Goal: Information Seeking & Learning: Learn about a topic

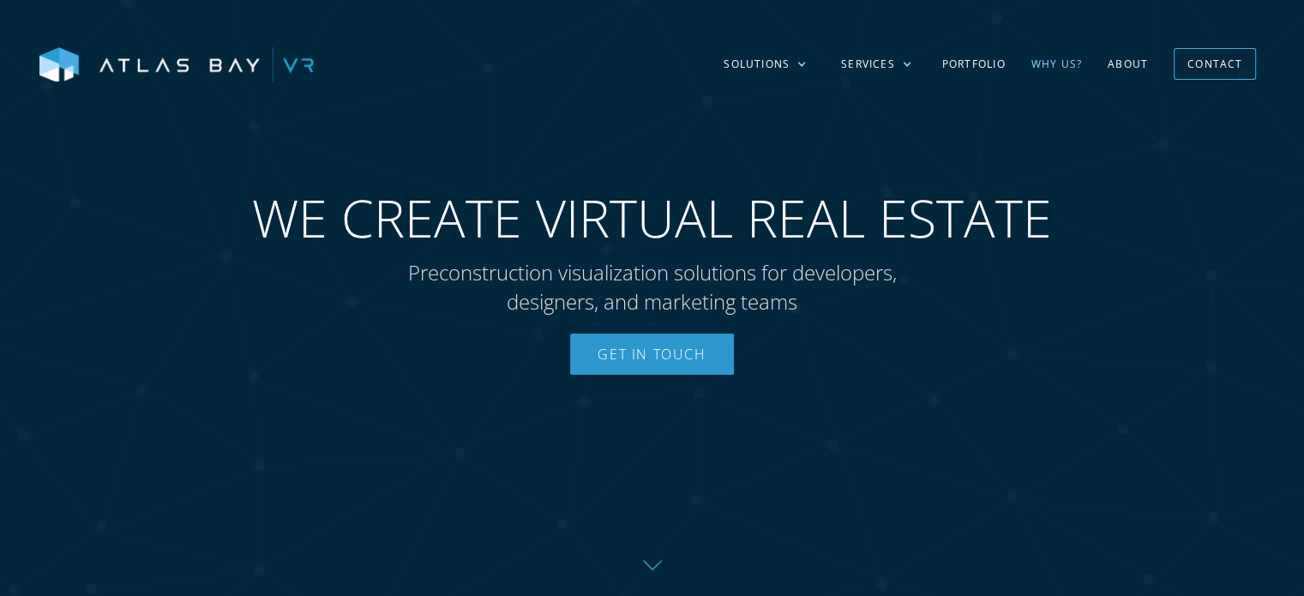
click at [651, 58] on link "Why US?" at bounding box center [1056, 64] width 76 height 50
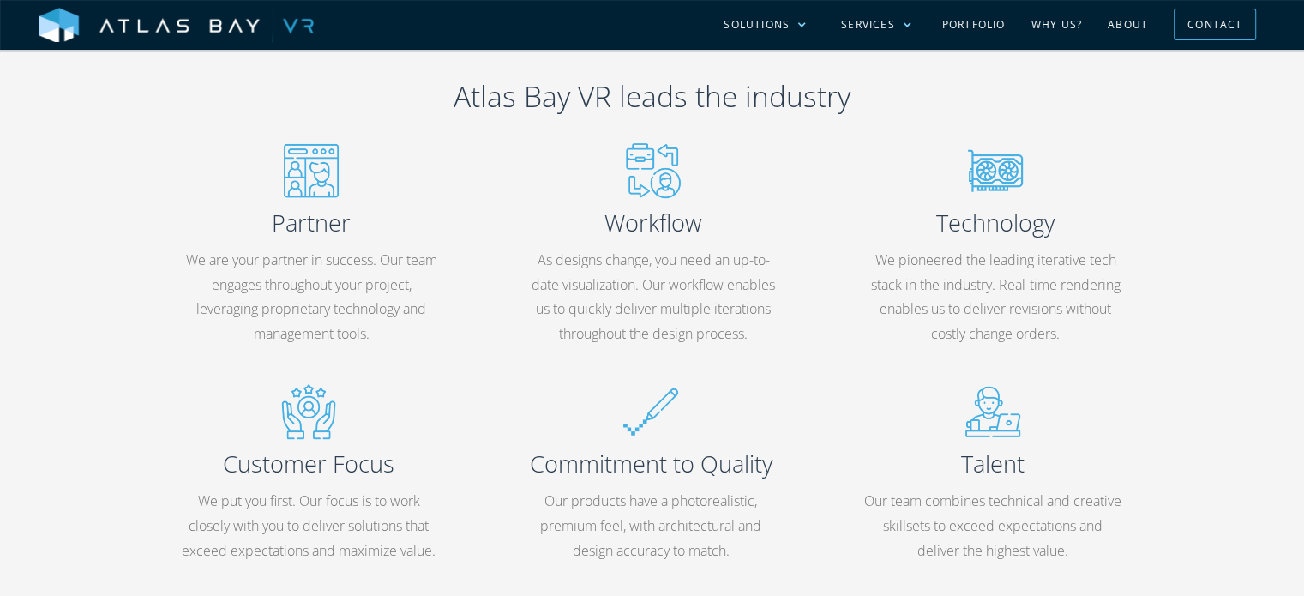
scroll to position [857, 0]
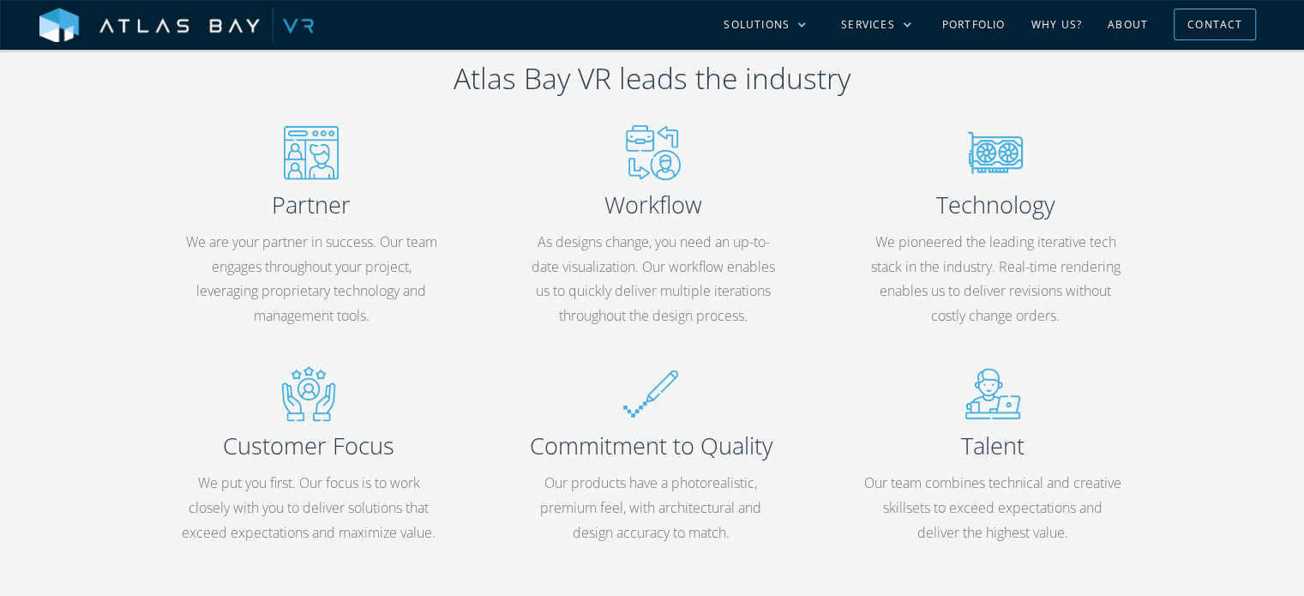
click at [1053, 245] on p "We pioneered the leading iterative tech stack in the industry. Real-time render…" at bounding box center [995, 279] width 257 height 99
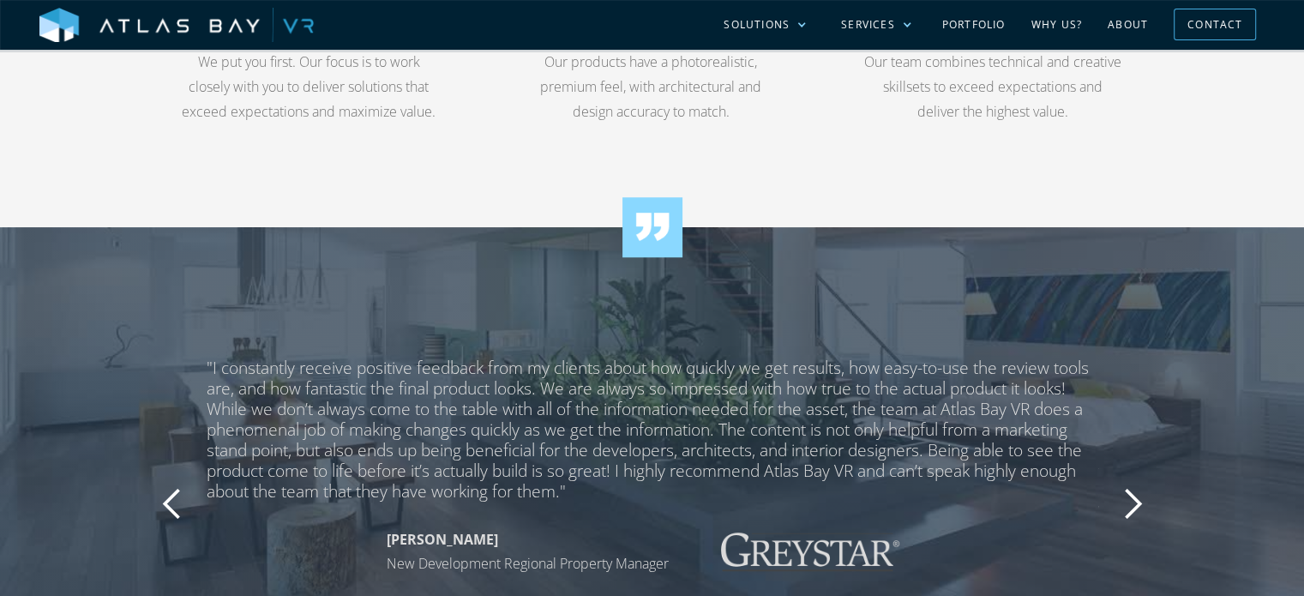
scroll to position [1371, 0]
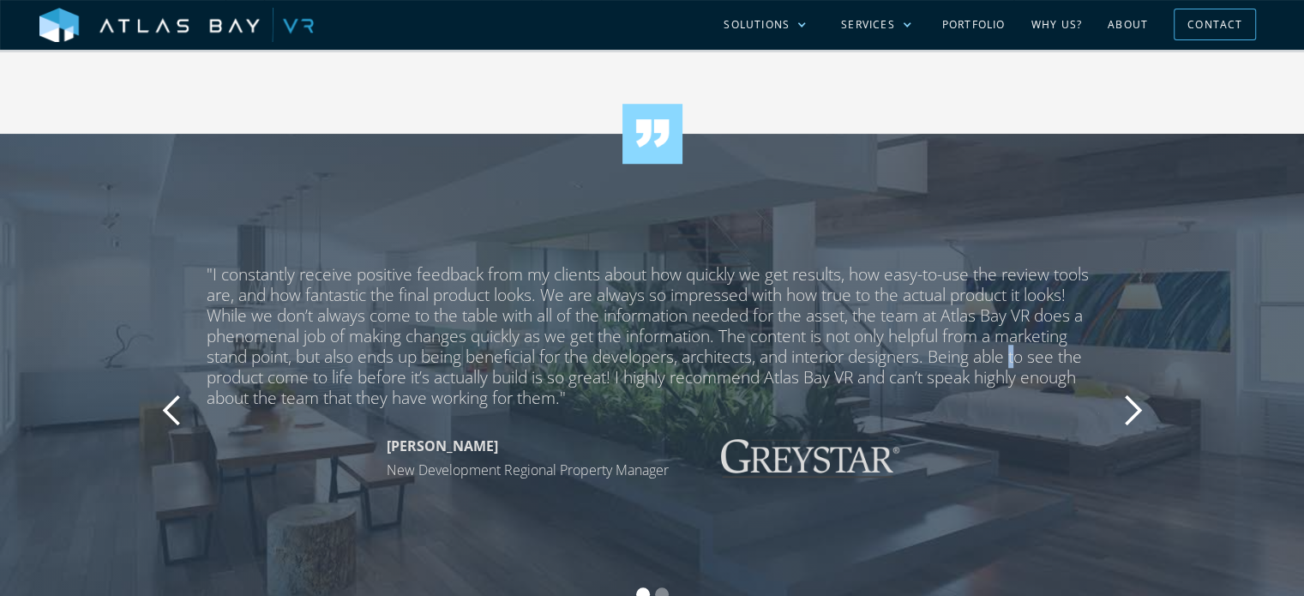
drag, startPoint x: 1018, startPoint y: 356, endPoint x: 1026, endPoint y: 351, distance: 8.8
click at [1026, 351] on div ""I constantly receive positive feedback from my clients about how quickly we ge…" at bounding box center [652, 336] width 891 height 144
click at [921, 369] on div ""I constantly receive positive feedback from my clients about how quickly we ge…" at bounding box center [652, 336] width 891 height 144
drag, startPoint x: 343, startPoint y: 348, endPoint x: 351, endPoint y: 343, distance: 10.0
click at [347, 348] on div ""I constantly receive positive feedback from my clients about how quickly we ge…" at bounding box center [652, 336] width 891 height 144
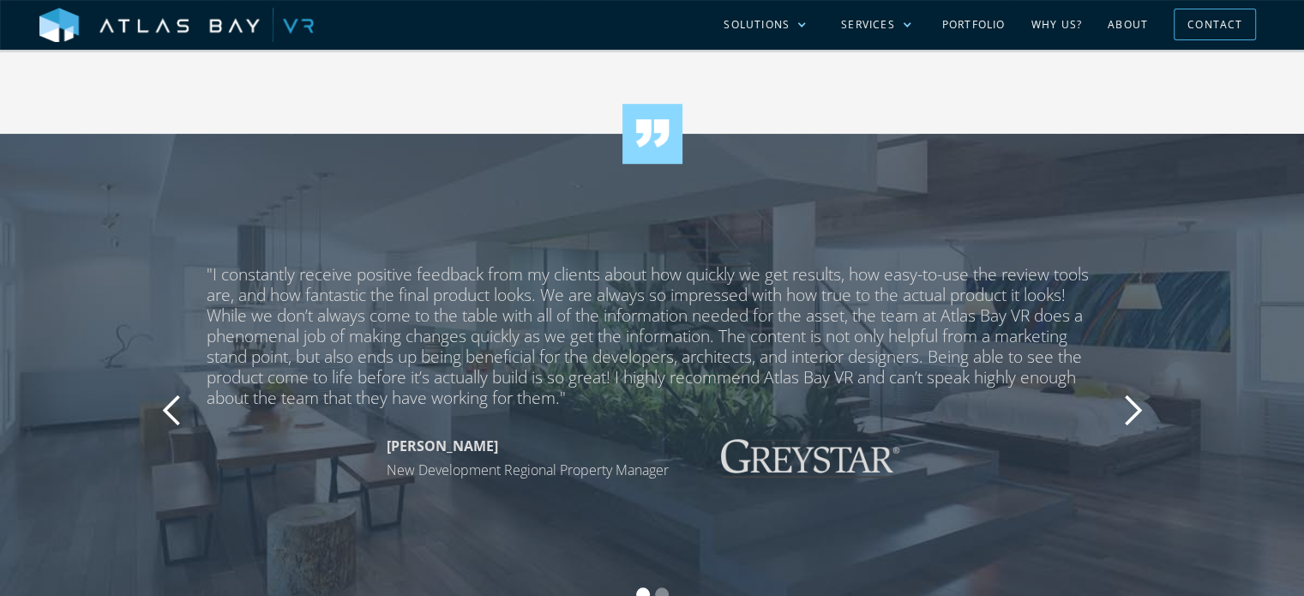
click at [622, 441] on p "Shelby Anderson New Development Regional Property Manager" at bounding box center [528, 459] width 282 height 50
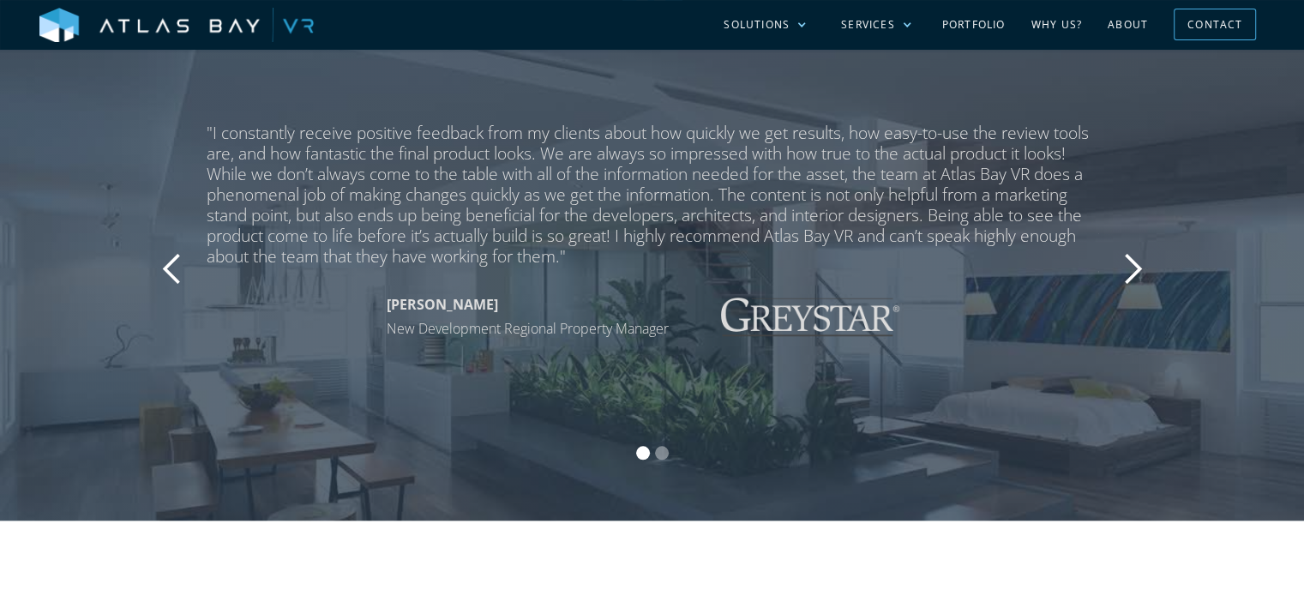
scroll to position [1457, 0]
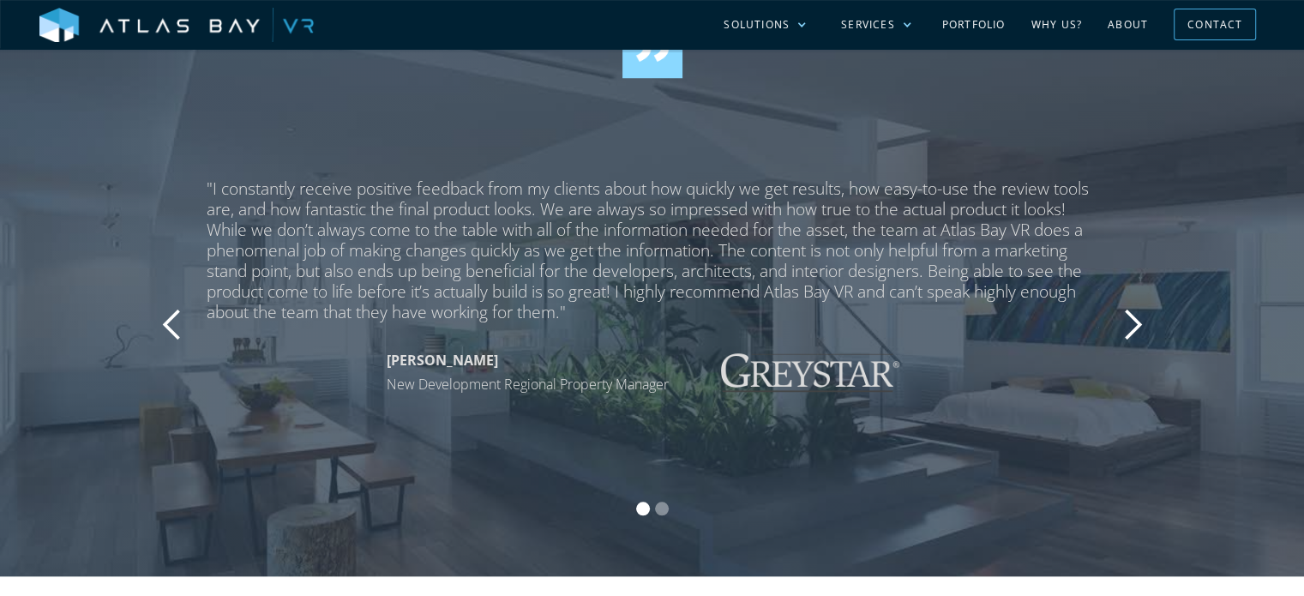
drag, startPoint x: 206, startPoint y: 185, endPoint x: 558, endPoint y: 345, distance: 386.7
click at [558, 345] on div ""I constantly receive positive feedback from my clients about how quickly we ge…" at bounding box center [652, 324] width 1029 height 293
drag, startPoint x: 699, startPoint y: 277, endPoint x: 565, endPoint y: 243, distance: 138.0
click at [565, 243] on div ""I constantly receive positive feedback from my clients about how quickly we ge…" at bounding box center [652, 250] width 891 height 144
drag, startPoint x: 565, startPoint y: 243, endPoint x: 607, endPoint y: 338, distance: 104.0
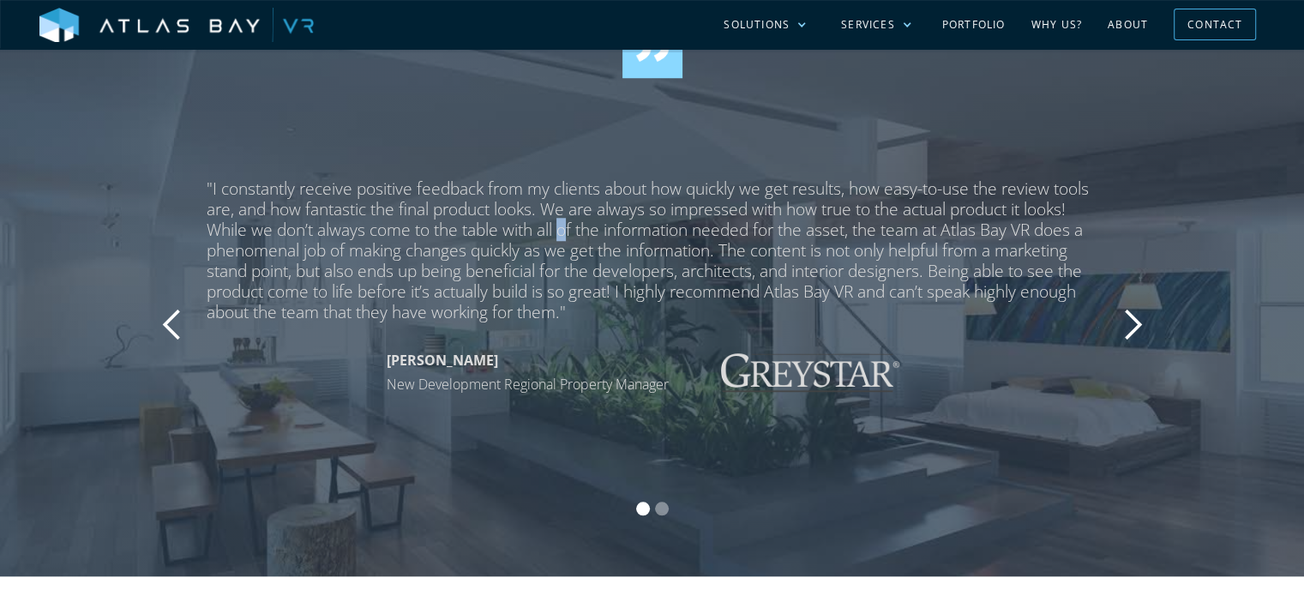
click at [607, 338] on div ""I constantly receive positive feedback from my clients about how quickly we ge…" at bounding box center [652, 287] width 891 height 219
click at [511, 222] on div ""I constantly receive positive feedback from my clients about how quickly we ge…" at bounding box center [652, 250] width 891 height 144
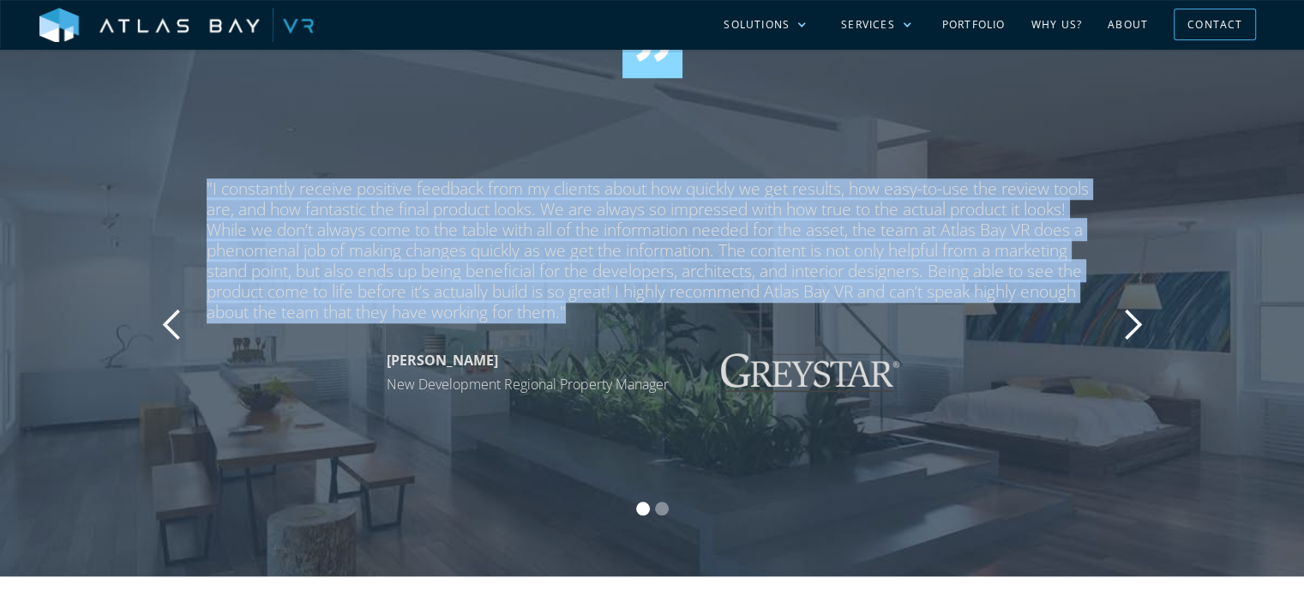
click at [511, 222] on div ""I constantly receive positive feedback from my clients about how quickly we ge…" at bounding box center [652, 250] width 891 height 144
copy div ""I constantly receive positive feedback from my clients about how quickly we ge…"
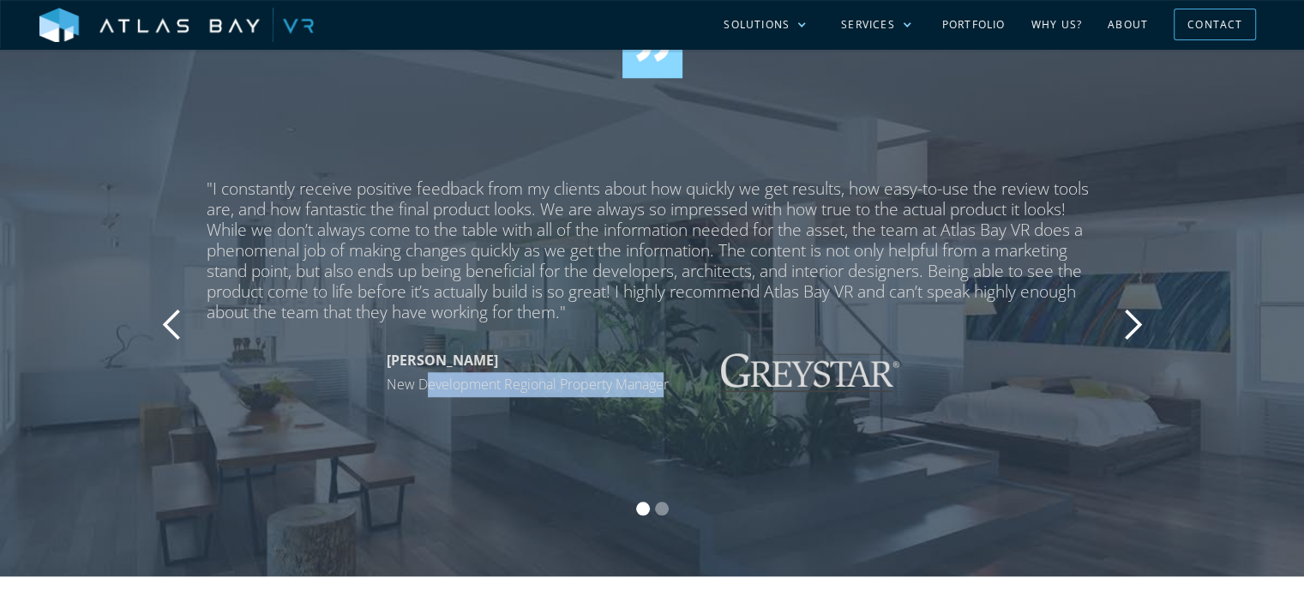
drag, startPoint x: 665, startPoint y: 390, endPoint x: 429, endPoint y: 382, distance: 236.7
click at [429, 382] on p "Shelby Anderson New Development Regional Property Manager" at bounding box center [528, 373] width 282 height 50
drag, startPoint x: 558, startPoint y: 501, endPoint x: 616, endPoint y: 438, distance: 86.1
click at [559, 501] on div "carousel" at bounding box center [652, 510] width 1029 height 34
drag, startPoint x: 676, startPoint y: 391, endPoint x: 389, endPoint y: 387, distance: 287.2
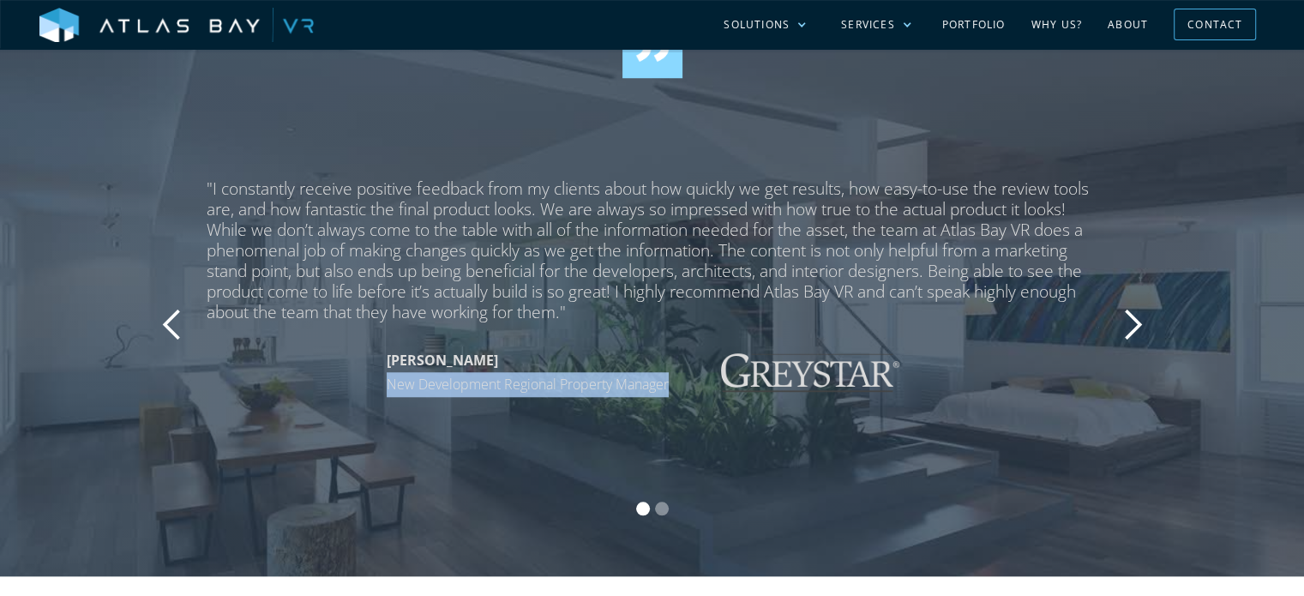
click at [389, 387] on div "Shelby Anderson New Development Regional Property Manager" at bounding box center [652, 373] width 891 height 50
copy p "New Development Regional Property Manager"
click at [1140, 316] on div "next slide" at bounding box center [1132, 325] width 34 height 34
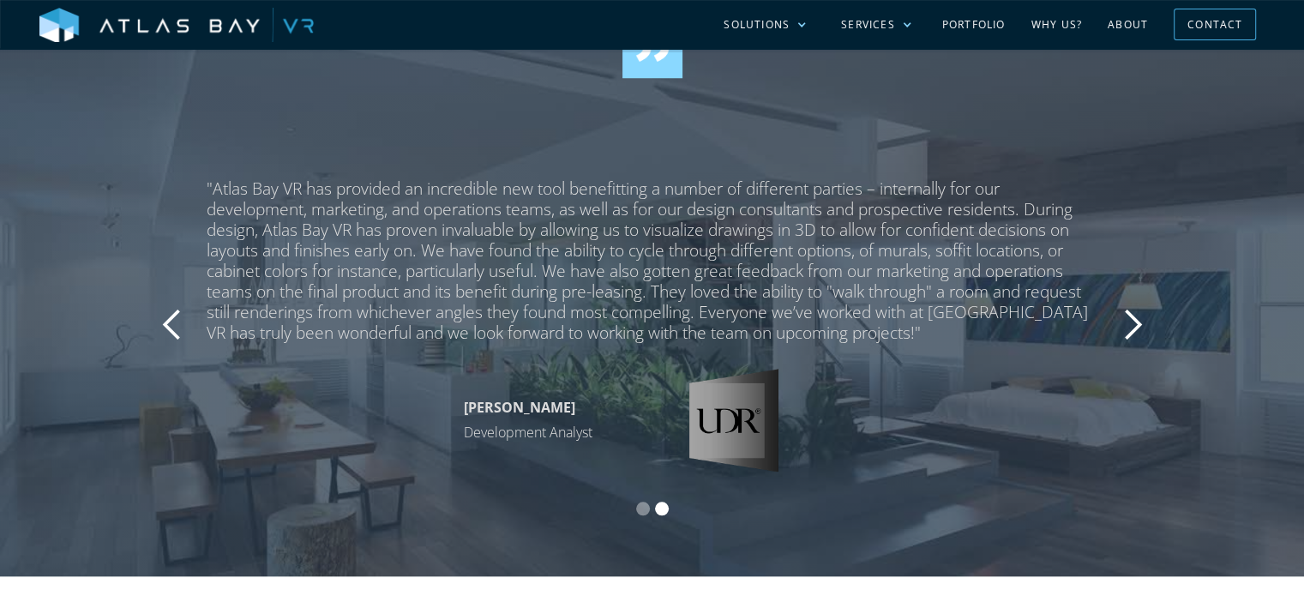
drag, startPoint x: 209, startPoint y: 191, endPoint x: 628, endPoint y: 371, distance: 456.2
click at [602, 339] on div ""I constantly receive positive feedback from my clients about how quickly we ge…" at bounding box center [652, 324] width 1029 height 293
drag, startPoint x: 203, startPoint y: 188, endPoint x: 215, endPoint y: 195, distance: 13.8
click at [215, 195] on div ""I constantly receive positive feedback from my clients about how quickly we ge…" at bounding box center [652, 324] width 1029 height 293
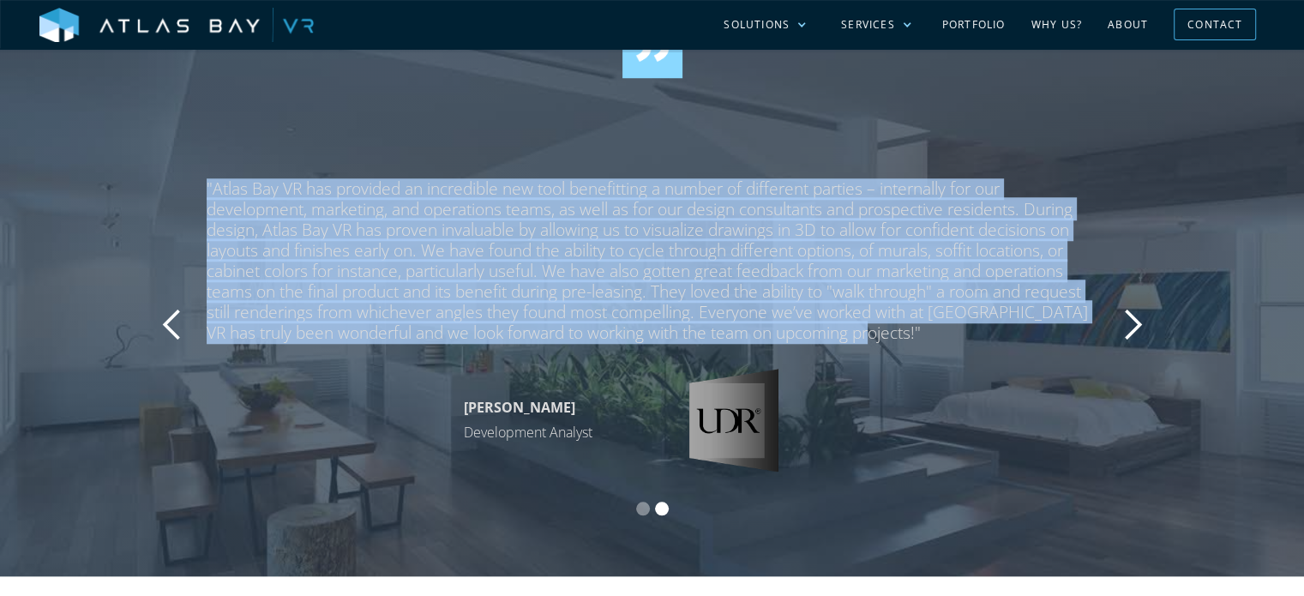
drag, startPoint x: 207, startPoint y: 189, endPoint x: 881, endPoint y: 339, distance: 690.2
click at [881, 339] on div ""Atlas Bay VR has provided an incredible new tool benefitting a number of diffe…" at bounding box center [652, 260] width 891 height 165
copy div ""Atlas Bay VR has provided an incredible new tool benefitting a number of diffe…"
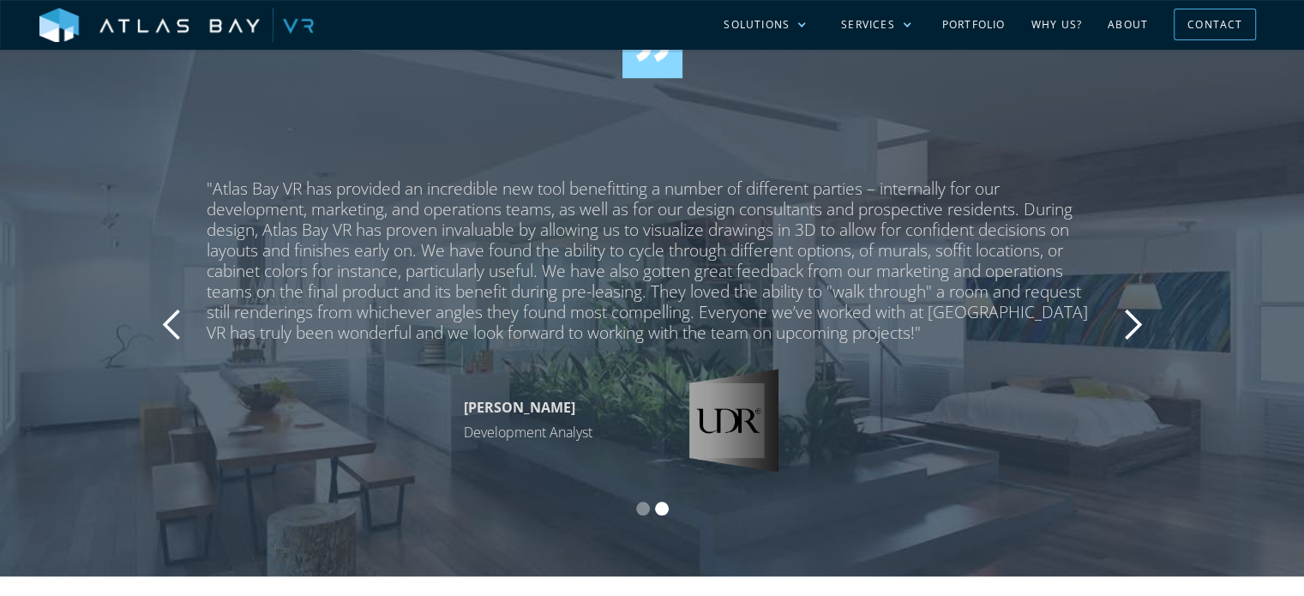
click at [641, 146] on div ""I constantly receive positive feedback from my clients about how quickly we ge…" at bounding box center [652, 312] width 1304 height 528
drag, startPoint x: 441, startPoint y: 419, endPoint x: 591, endPoint y: 431, distance: 150.5
click at [591, 431] on div "Samantha Kunianski Development Analyst" at bounding box center [652, 420] width 891 height 103
copy p "Samantha Kunianski Development Analyst"
click at [372, 489] on div ""I constantly receive positive feedback from my clients about how quickly we ge…" at bounding box center [652, 312] width 1304 height 528
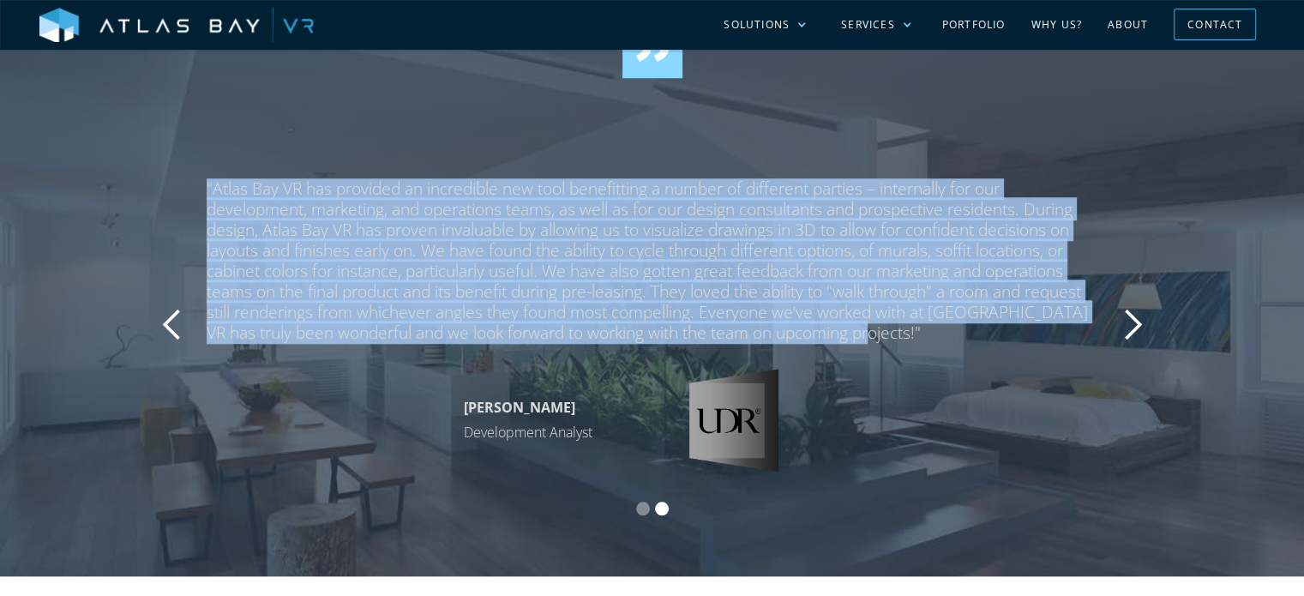
drag, startPoint x: 206, startPoint y: 189, endPoint x: 837, endPoint y: 272, distance: 637.2
click at [877, 335] on div ""Atlas Bay VR has provided an incredible new tool benefitting a number of diffe…" at bounding box center [652, 260] width 891 height 165
copy div ""Atlas Bay VR has provided an incredible new tool benefitting a number of diffe…"
click at [1130, 318] on div "next slide" at bounding box center [1132, 325] width 34 height 34
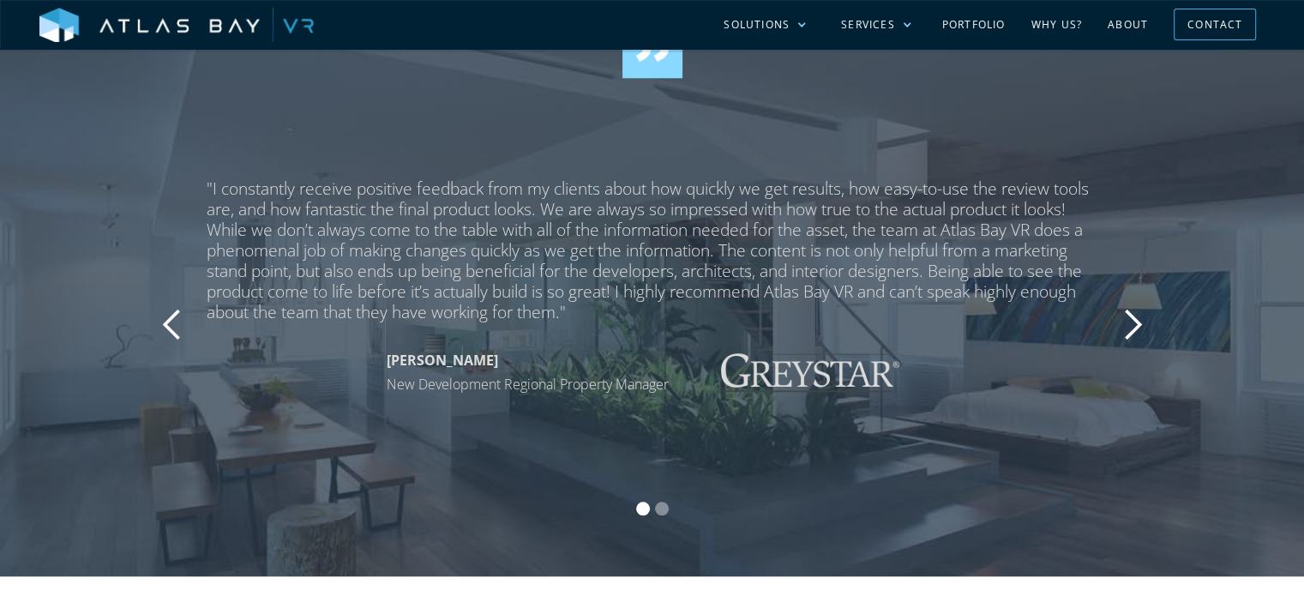
drag, startPoint x: 1130, startPoint y: 318, endPoint x: 1178, endPoint y: 404, distance: 98.2
click at [1178, 404] on div ""I constantly receive positive feedback from my clients about how quickly we ge…" at bounding box center [652, 324] width 1097 height 293
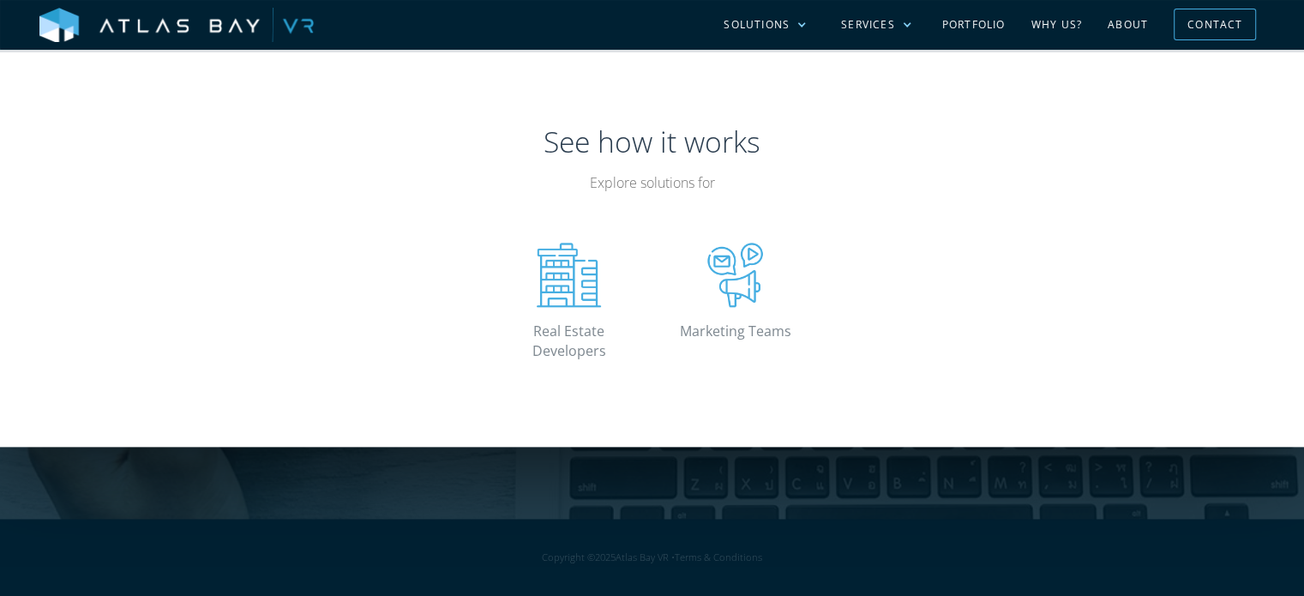
scroll to position [1886, 0]
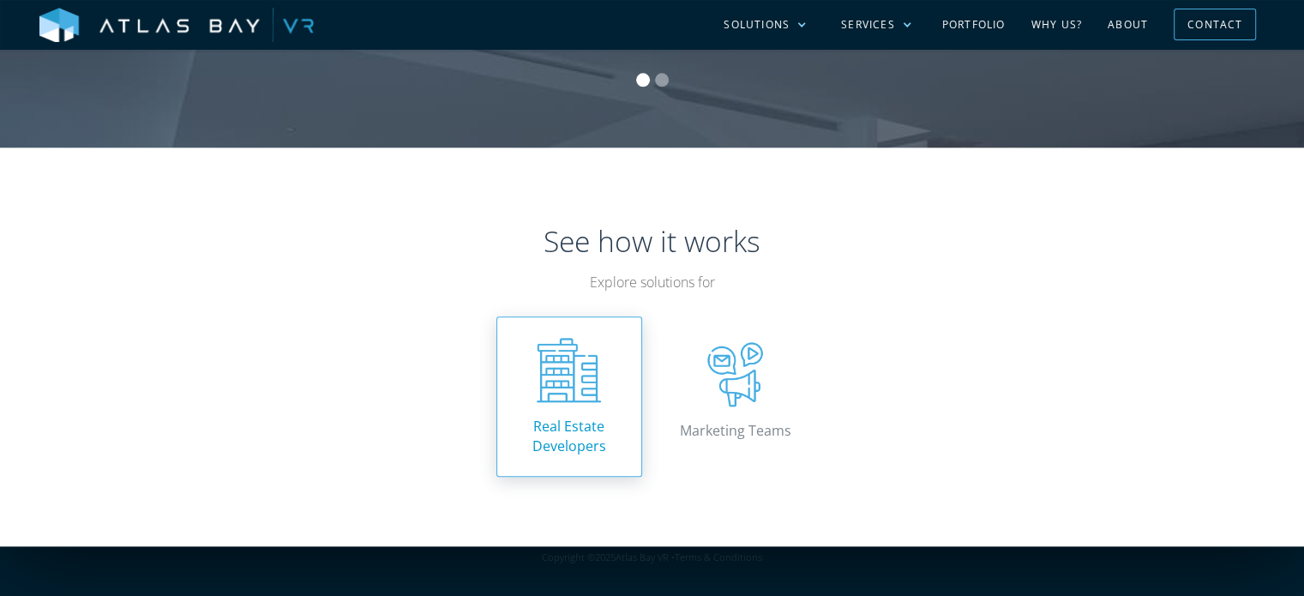
click at [608, 419] on link "Real Estate Developers" at bounding box center [569, 396] width 146 height 160
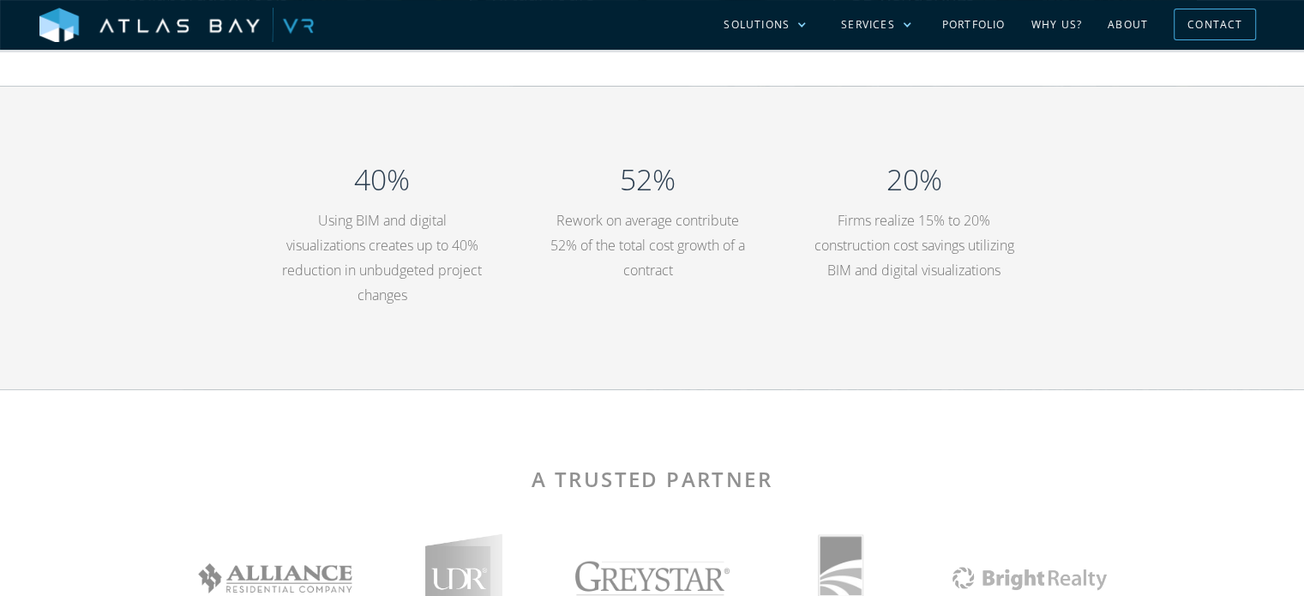
scroll to position [2829, 0]
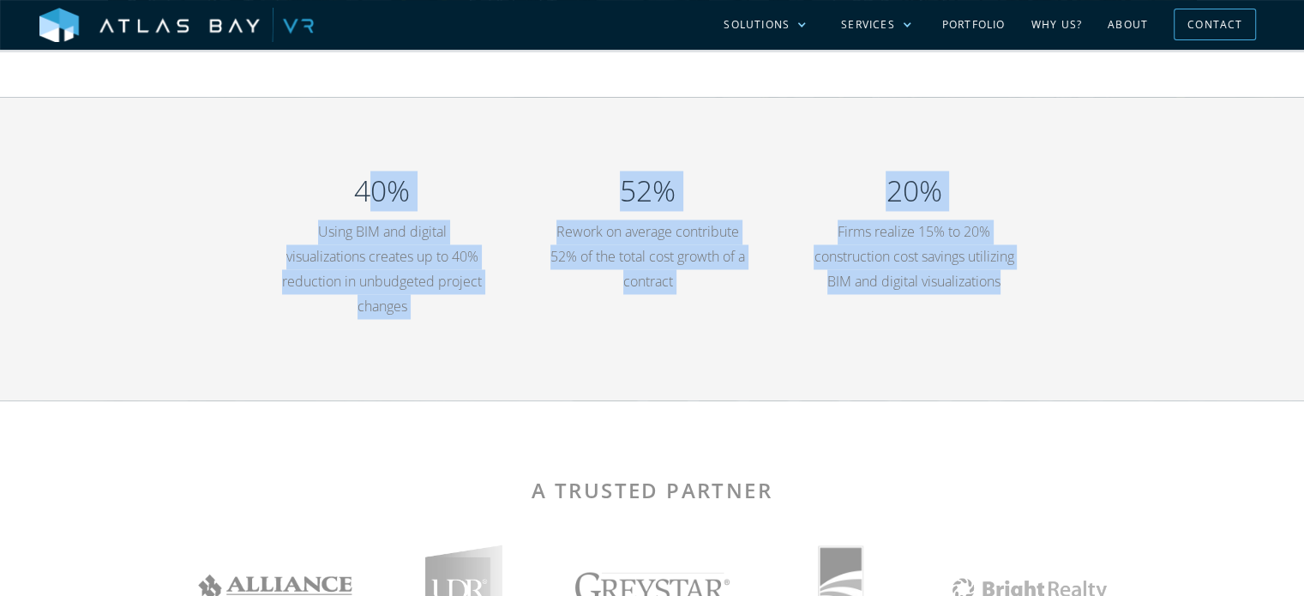
drag, startPoint x: 363, startPoint y: 199, endPoint x: 1059, endPoint y: 315, distance: 705.7
click at [1059, 315] on div "40% Using BIM and digital visualizations creates up to 40% reduction in unbudge…" at bounding box center [652, 248] width 1304 height 303
click at [648, 352] on div "40% Using BIM and digital visualizations creates up to 40% reduction in unbudge…" at bounding box center [652, 248] width 1304 height 303
drag, startPoint x: 354, startPoint y: 202, endPoint x: 963, endPoint y: 308, distance: 618.5
click at [963, 308] on div "40% Using BIM and digital visualizations creates up to 40% reduction in unbudge…" at bounding box center [652, 248] width 806 height 173
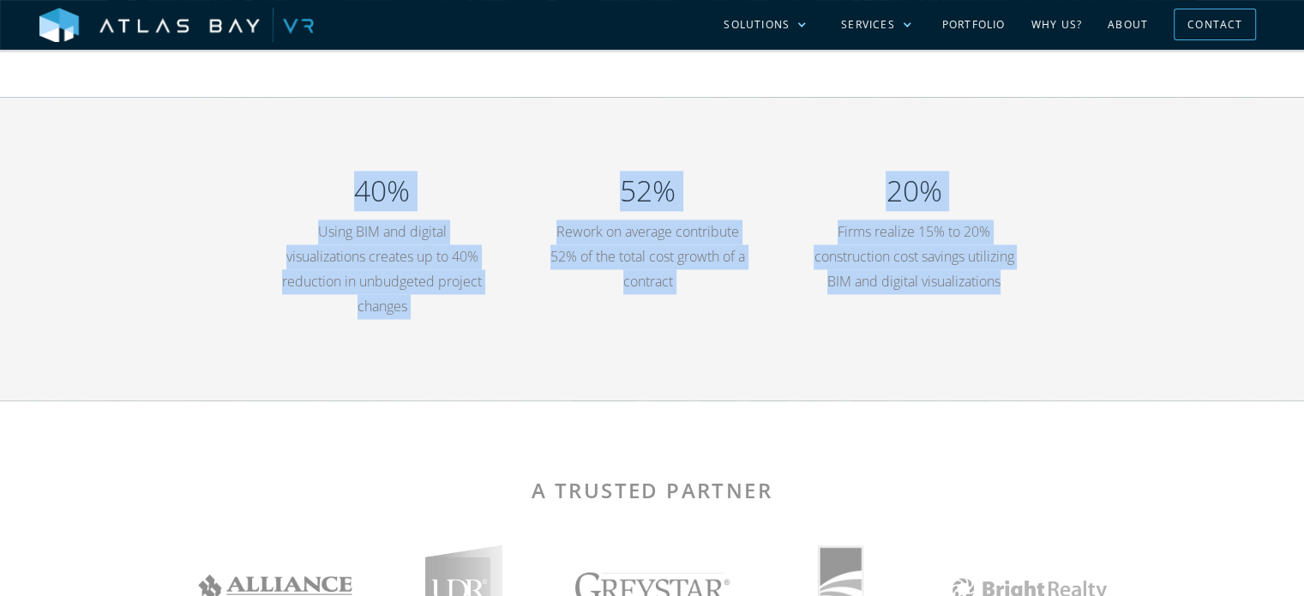
copy div "40% Using BIM and digital visualizations creates up to 40% reduction in unbudge…"
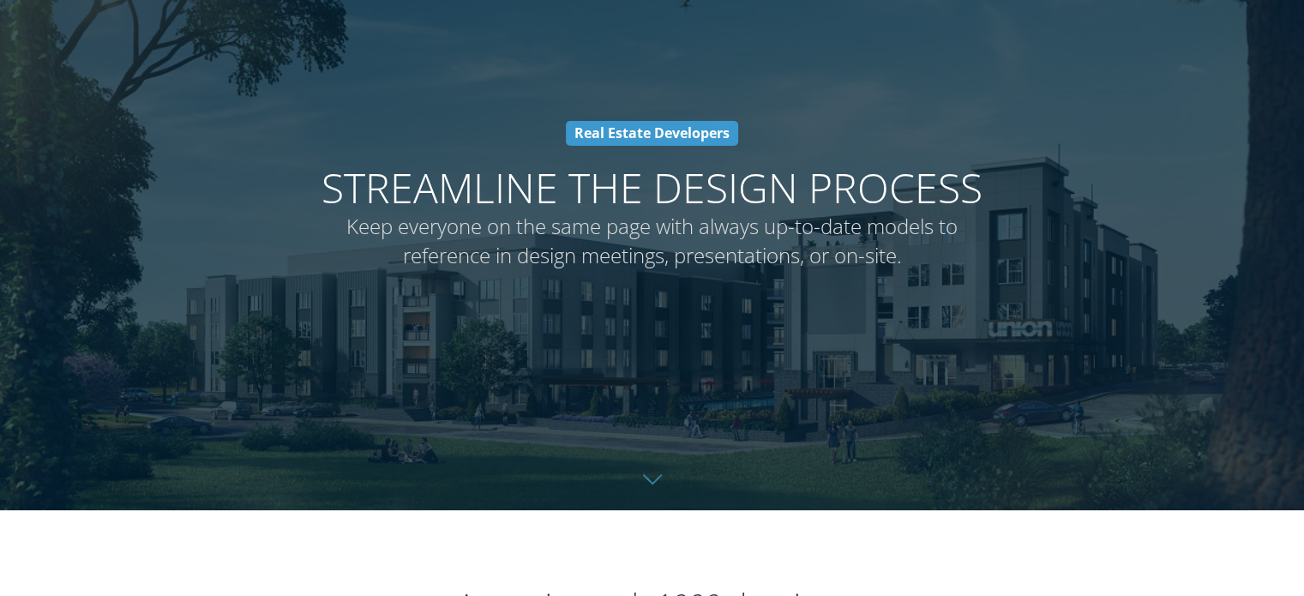
scroll to position [0, 0]
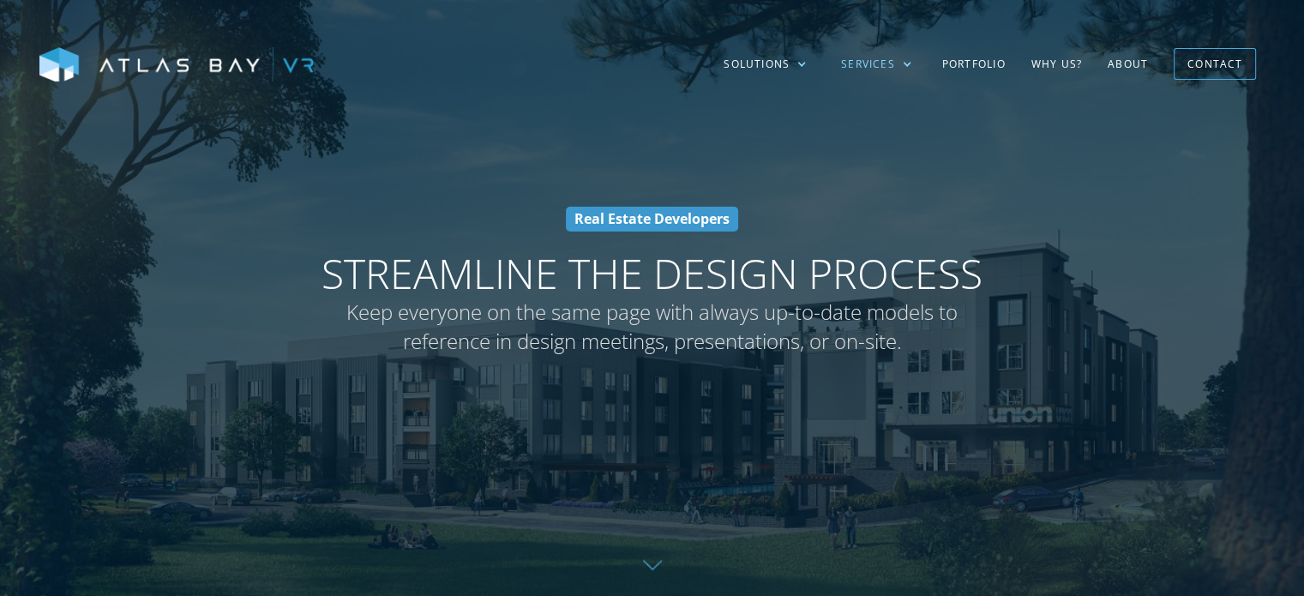
click at [902, 65] on div "Services" at bounding box center [876, 64] width 105 height 50
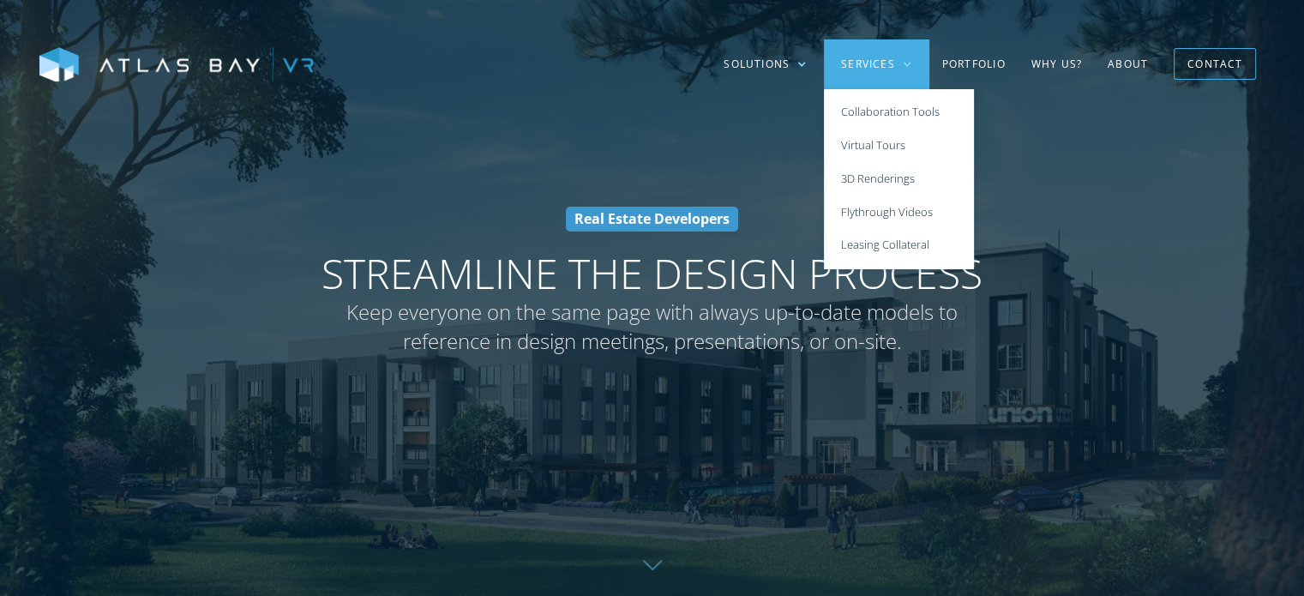
click at [799, 97] on div "Solutions Multi-Family Student Housing Senior Living Residential Industrial Sol…" at bounding box center [652, 64] width 1304 height 128
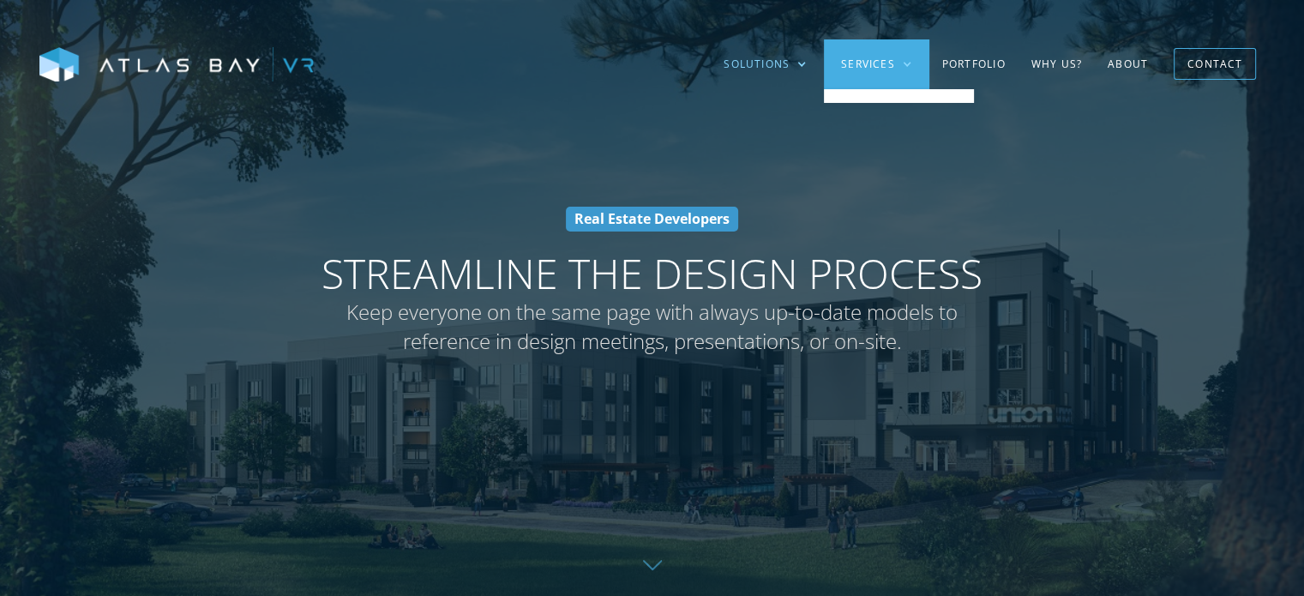
click at [784, 67] on div "Solutions" at bounding box center [756, 64] width 66 height 15
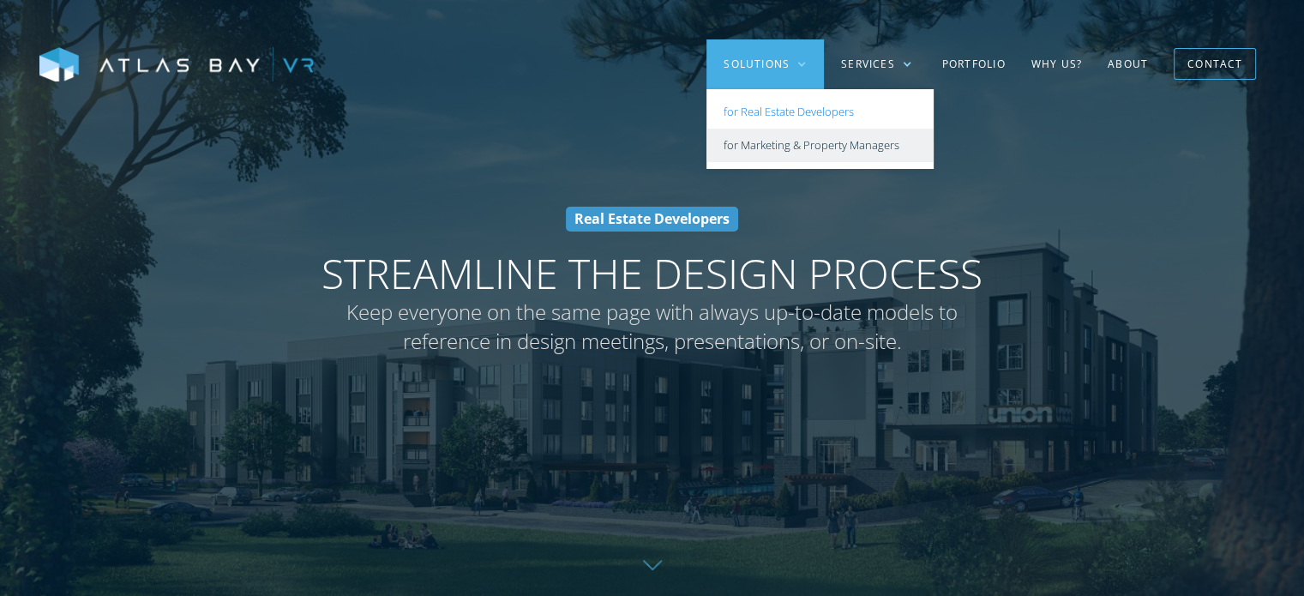
click at [806, 141] on link "for Marketing & Property Managers" at bounding box center [819, 145] width 227 height 33
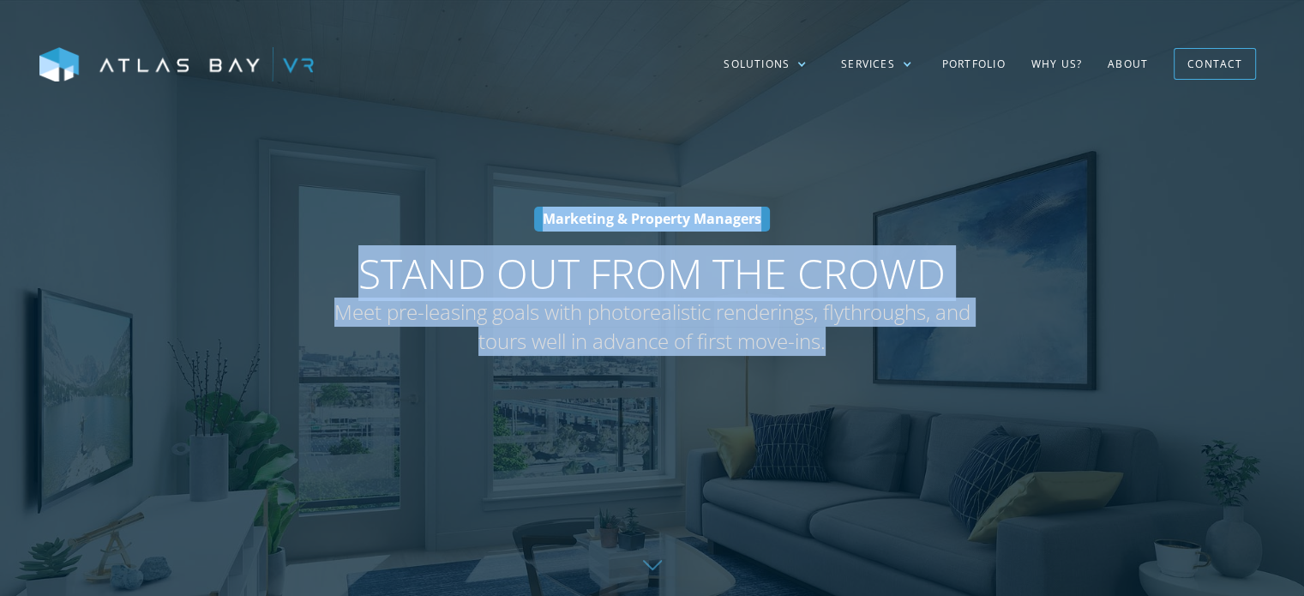
drag, startPoint x: 545, startPoint y: 221, endPoint x: 847, endPoint y: 346, distance: 326.6
click at [847, 346] on div "Marketing & Property Managers Stand Out From The Crowd Meet pre-leasing goals w…" at bounding box center [652, 298] width 754 height 183
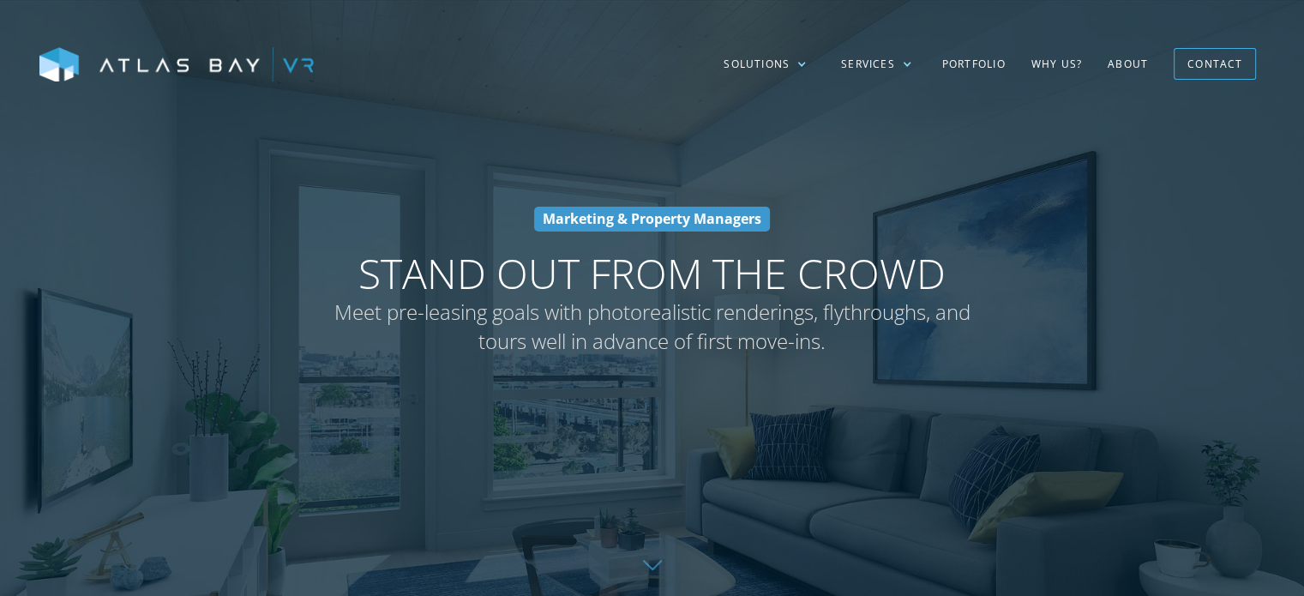
drag, startPoint x: 626, startPoint y: 513, endPoint x: 507, endPoint y: 404, distance: 160.8
click at [626, 513] on div at bounding box center [652, 298] width 1304 height 596
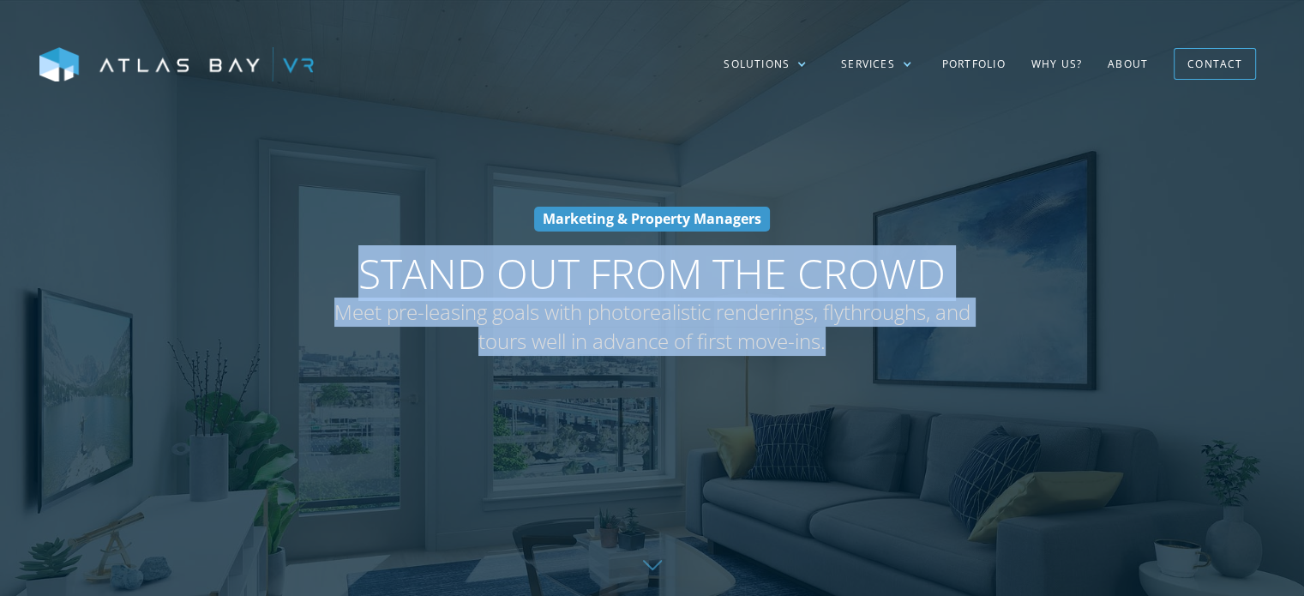
drag, startPoint x: 362, startPoint y: 272, endPoint x: 844, endPoint y: 334, distance: 486.6
click at [848, 333] on h1 "Stand Out From The Crowd Meet pre-leasing goals with photorealistic renderings,…" at bounding box center [652, 302] width 686 height 107
copy h1 "Stand Out From The Crowd Meet pre-leasing goals with photorealistic renderings,…"
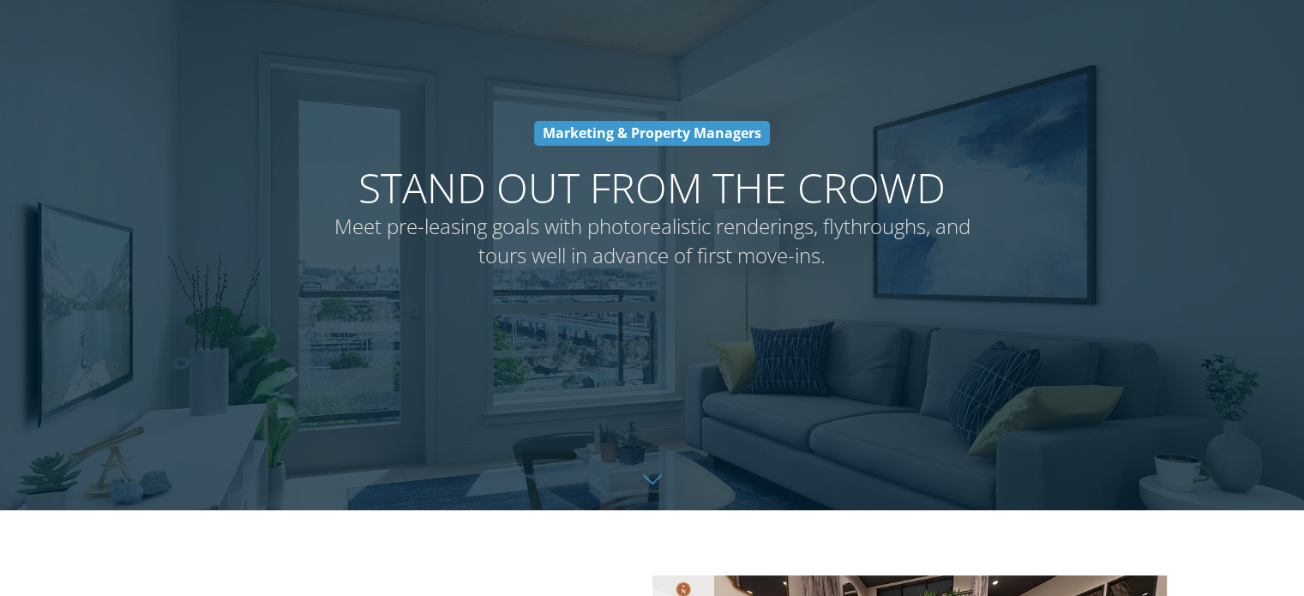
click at [459, 441] on div at bounding box center [652, 212] width 1304 height 596
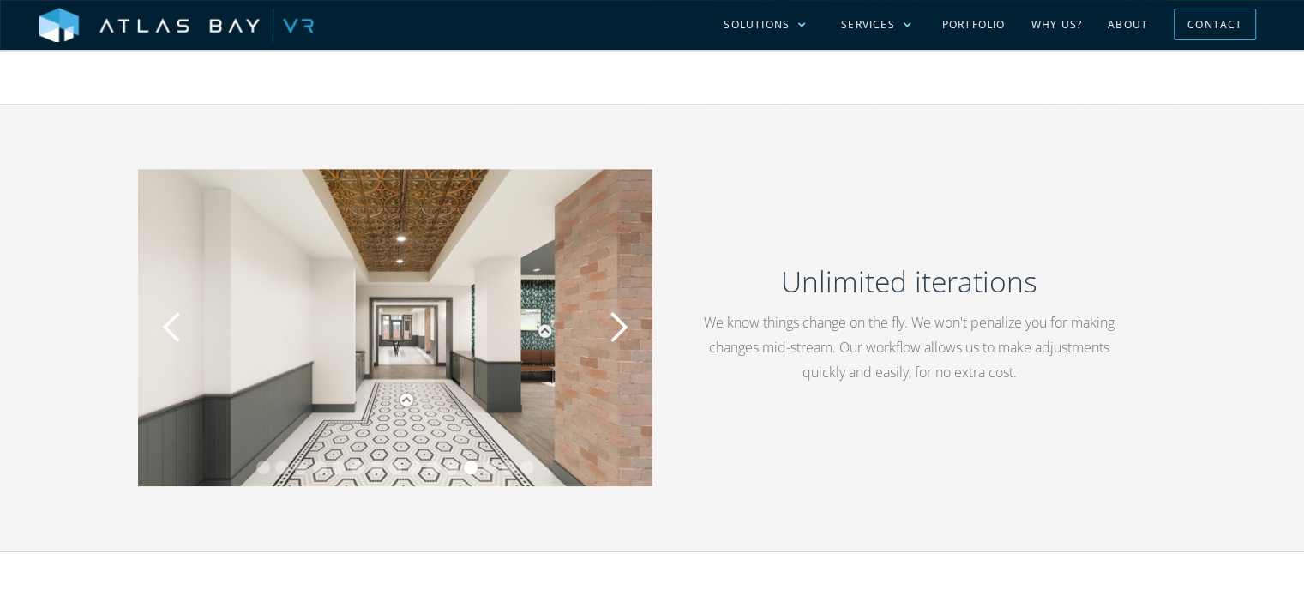
scroll to position [943, 0]
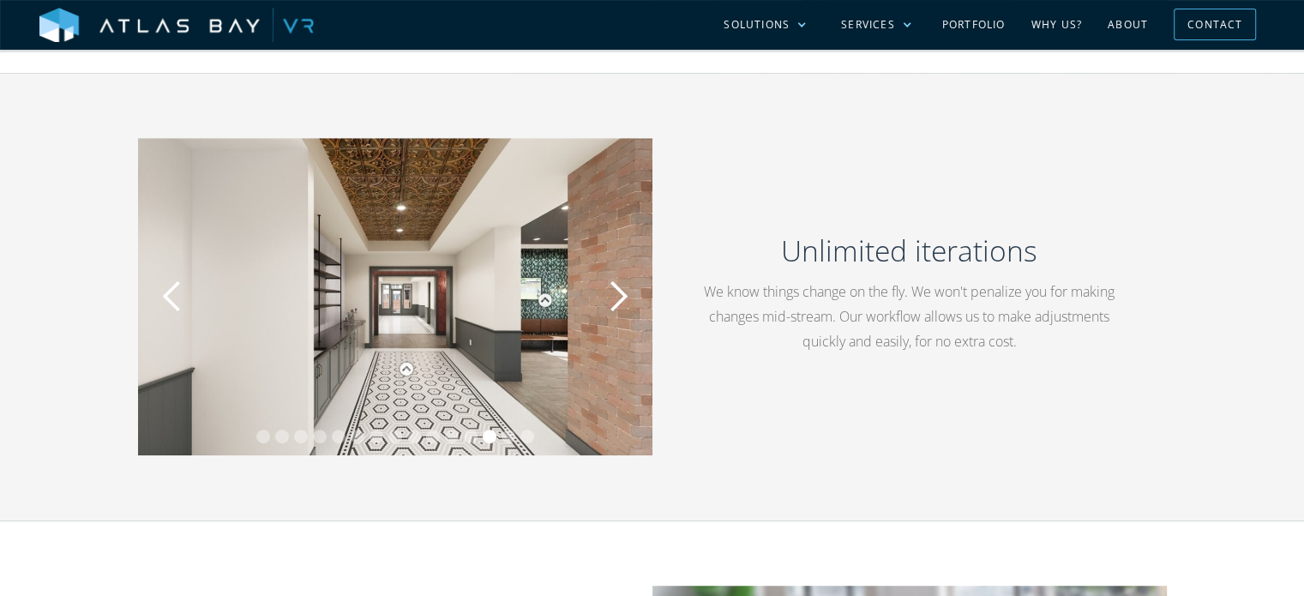
click at [623, 295] on div "next slide" at bounding box center [618, 296] width 34 height 34
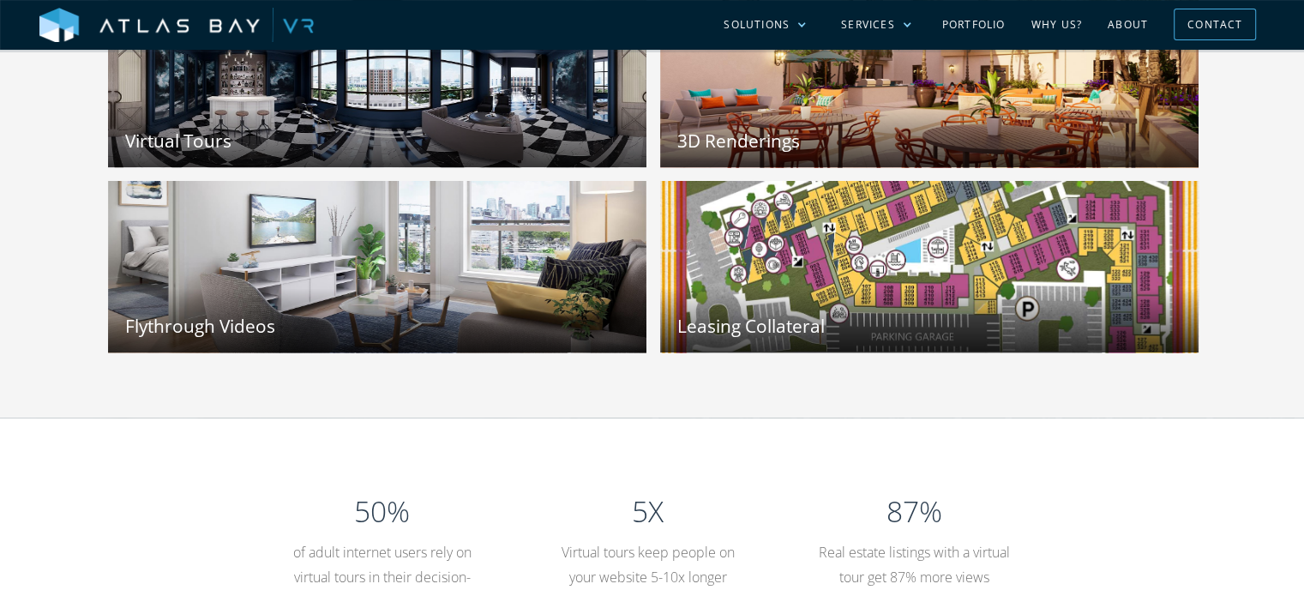
scroll to position [2229, 0]
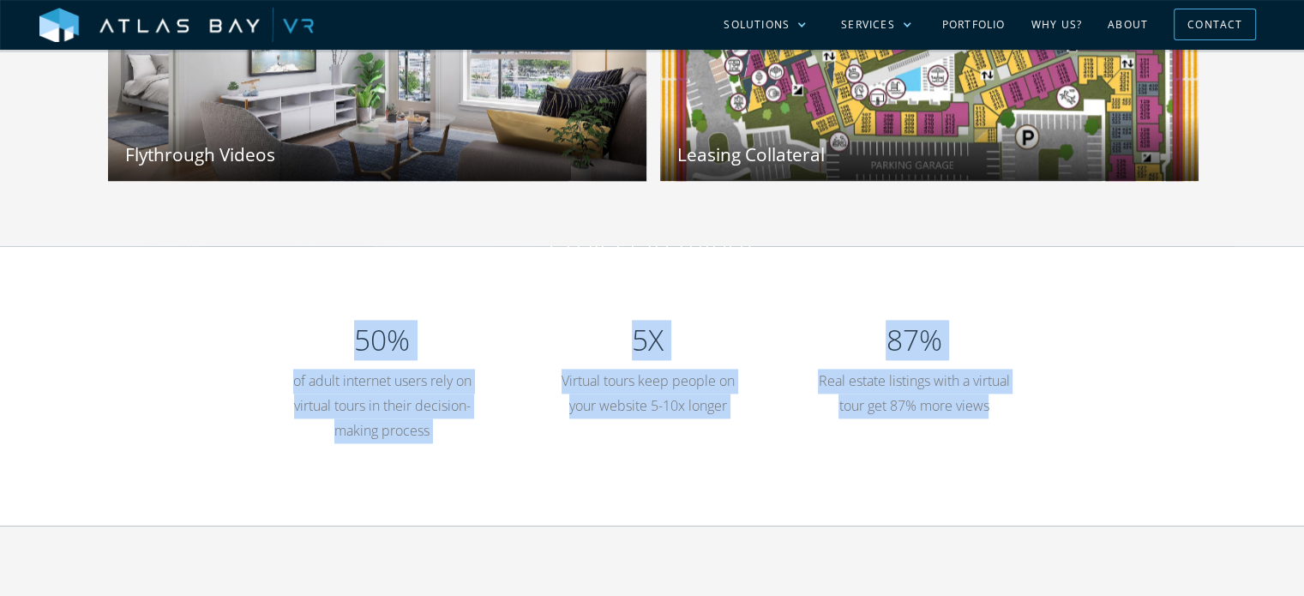
drag, startPoint x: 375, startPoint y: 354, endPoint x: 1013, endPoint y: 414, distance: 640.5
click at [1014, 417] on div "50% of adult internet users rely on virtual tours in their decision-making proc…" at bounding box center [652, 385] width 806 height 148
copy div "50% of adult internet users rely on virtual tours in their decision-making proc…"
click at [885, 410] on p "Real estate listings with a virtual tour get 87% more views" at bounding box center [913, 394] width 201 height 50
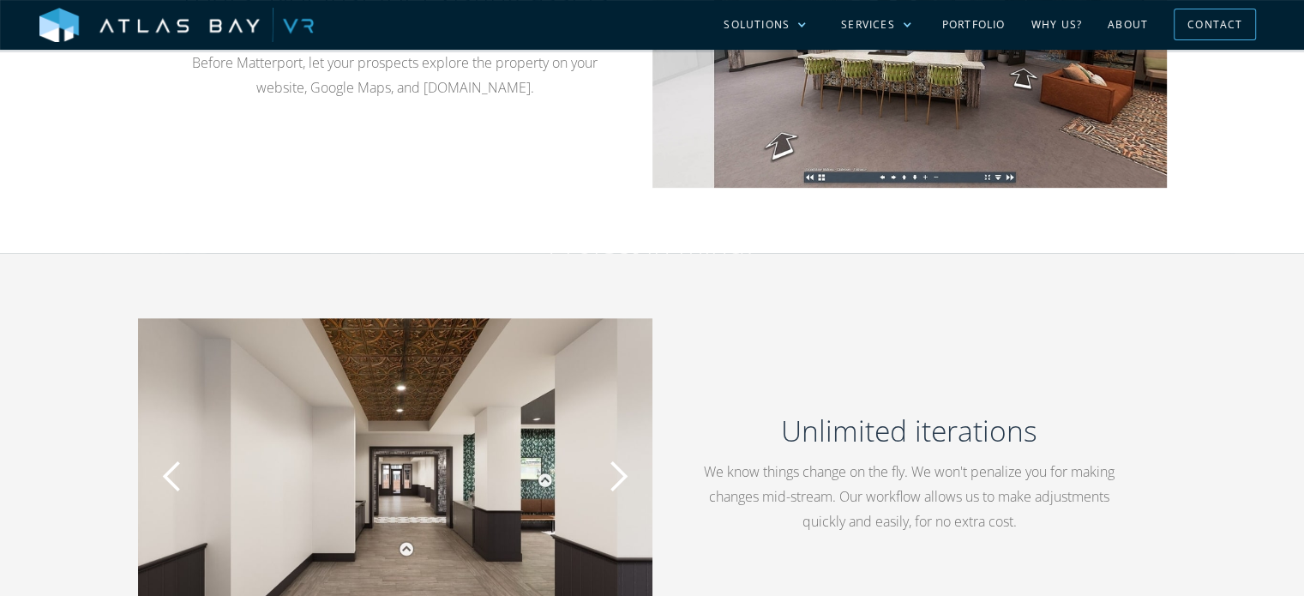
scroll to position [857, 0]
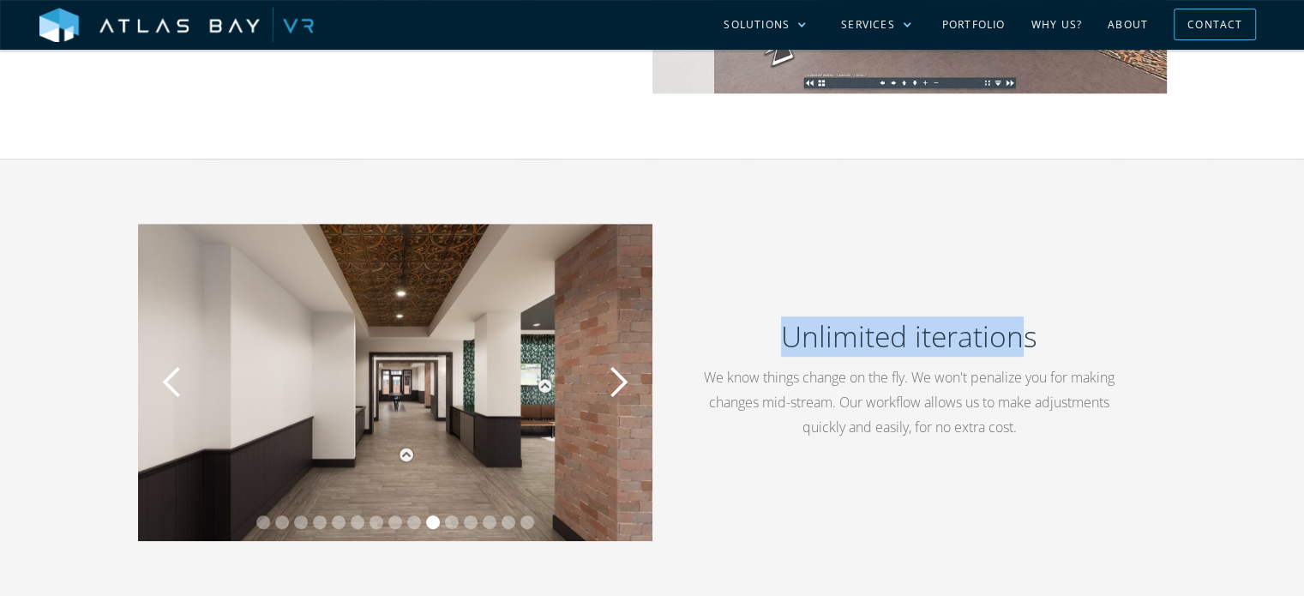
drag, startPoint x: 787, startPoint y: 344, endPoint x: 1027, endPoint y: 315, distance: 241.8
click at [1027, 315] on div "Unlimited iterations We know things change on the fly. We won't penalize you fo…" at bounding box center [909, 382] width 432 height 148
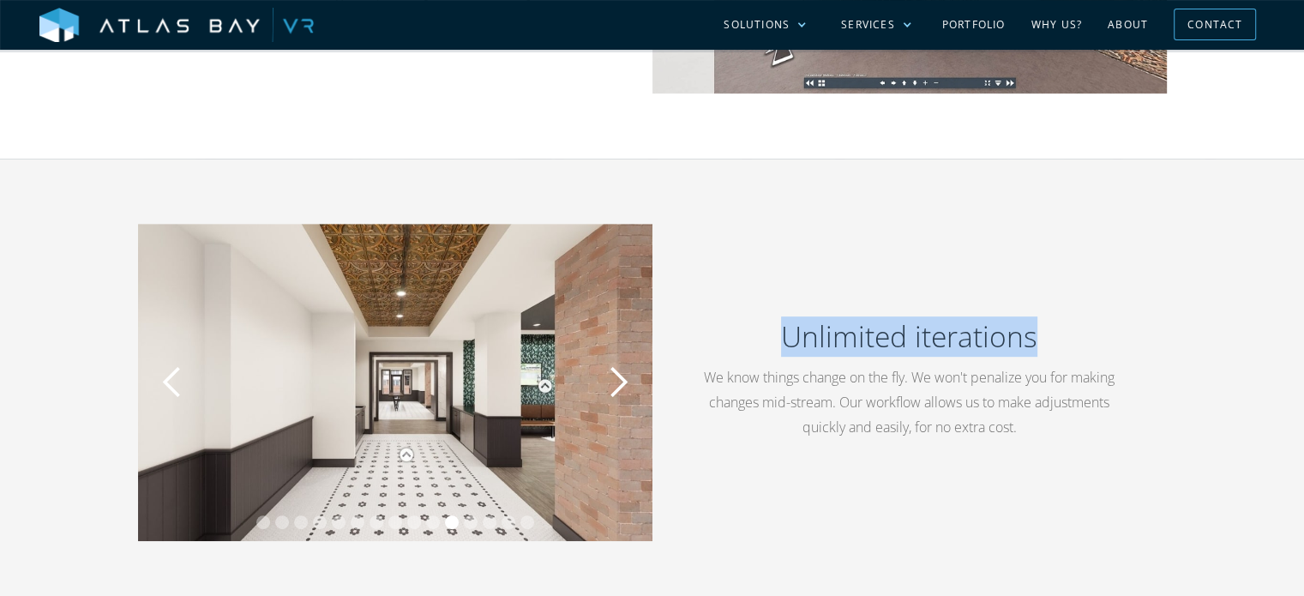
drag, startPoint x: 1087, startPoint y: 345, endPoint x: 788, endPoint y: 351, distance: 299.2
click at [788, 351] on h2 "Unlimited iterations" at bounding box center [909, 336] width 432 height 40
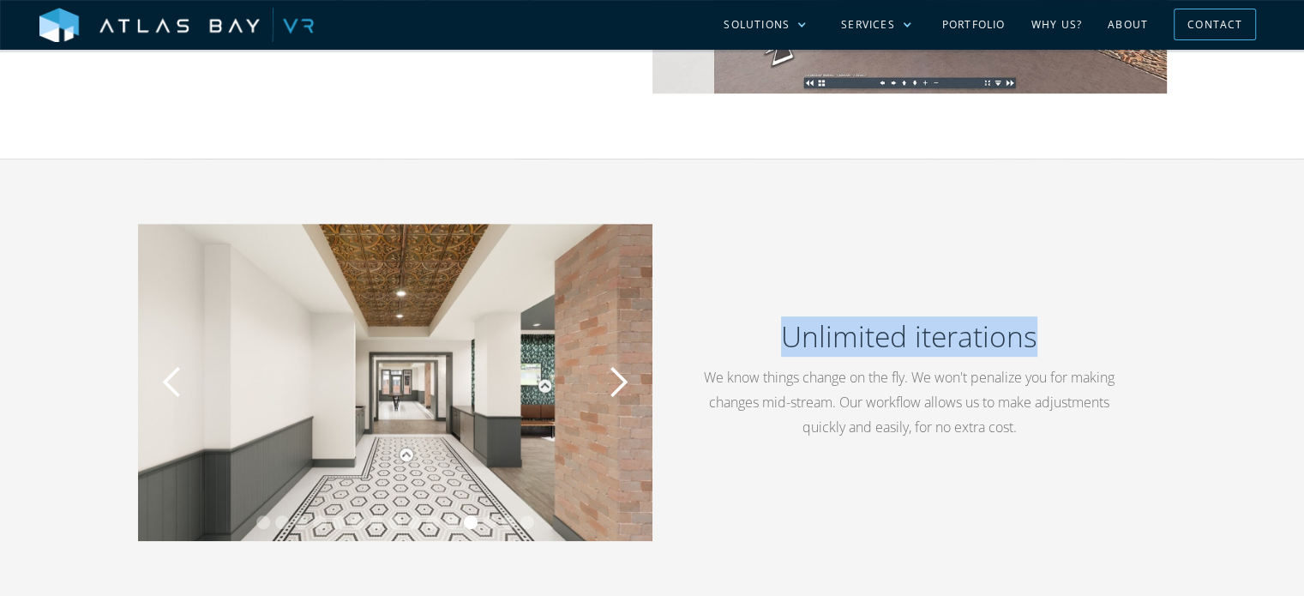
copy h2 "Unlimited iterations"
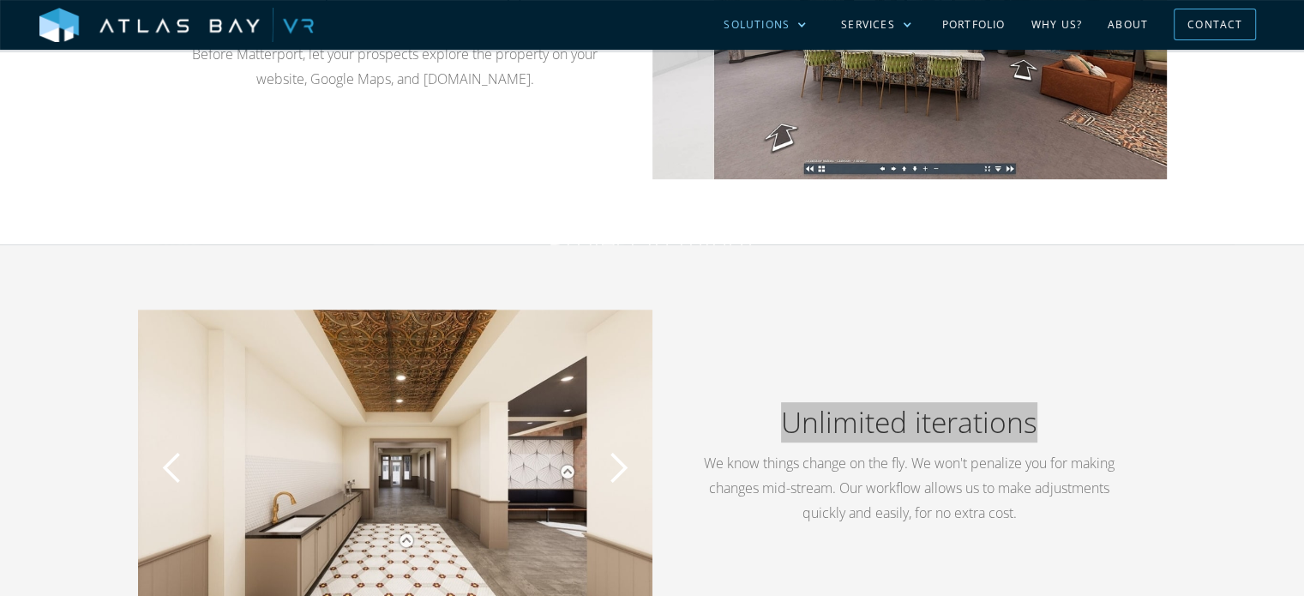
scroll to position [343, 0]
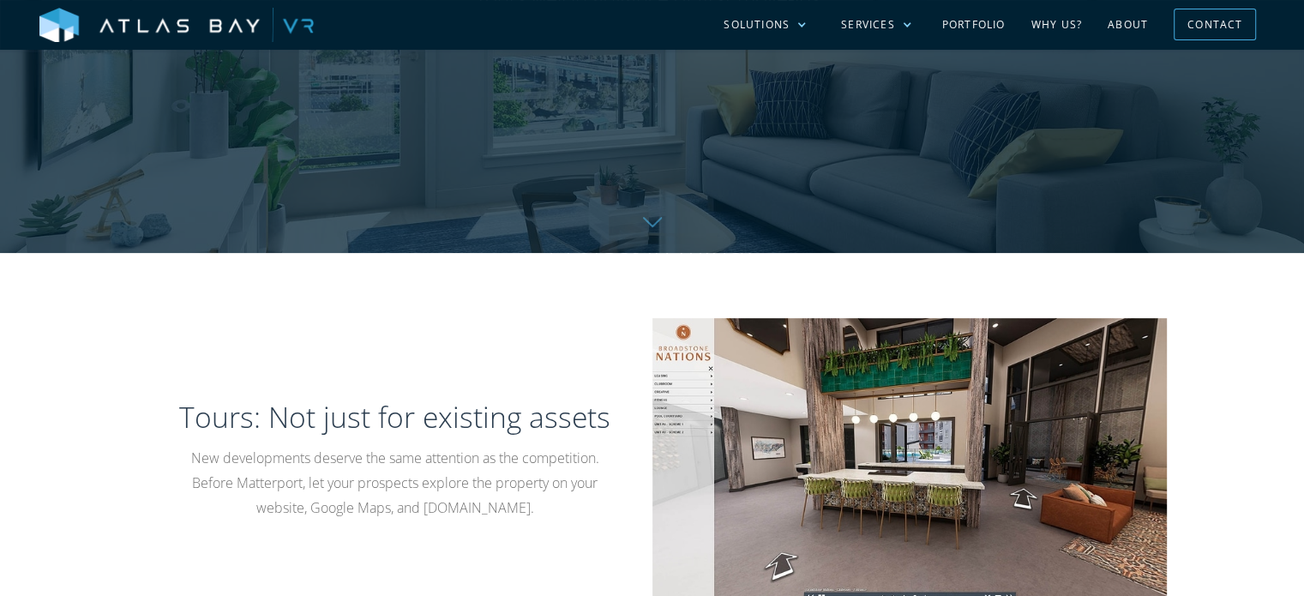
click at [1209, 375] on div "Tours: Not just for existing assets New developments deserve the same attention…" at bounding box center [652, 463] width 1304 height 420
click at [1127, 16] on link "About" at bounding box center [1128, 25] width 66 height 50
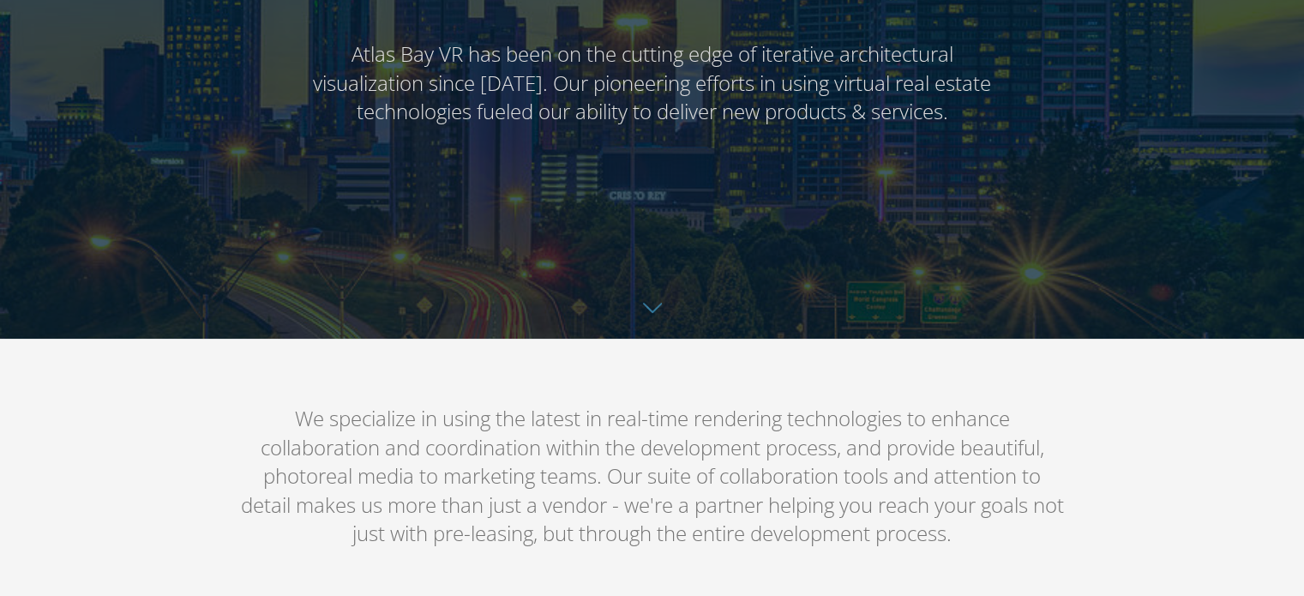
scroll to position [429, 0]
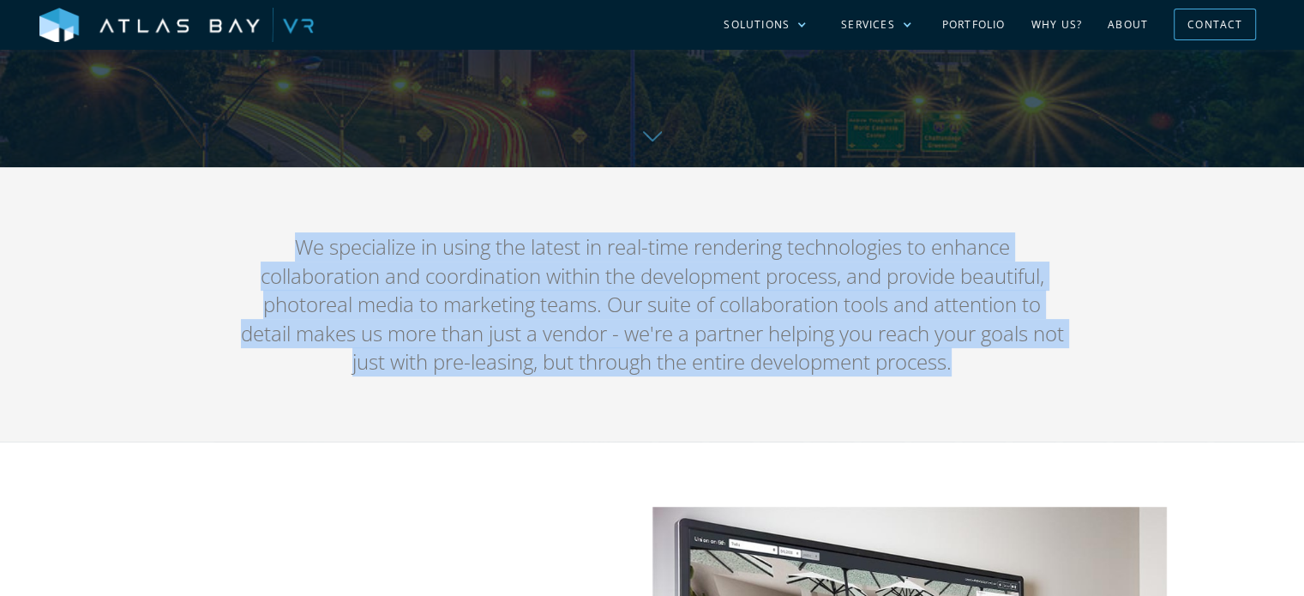
drag, startPoint x: 294, startPoint y: 252, endPoint x: 994, endPoint y: 370, distance: 710.2
click at [994, 370] on p "We specialize in using the latest in real-time rendering technologies to enhanc…" at bounding box center [652, 304] width 823 height 144
copy p "We specialize in using the latest in real-time rendering technologies to enhanc…"
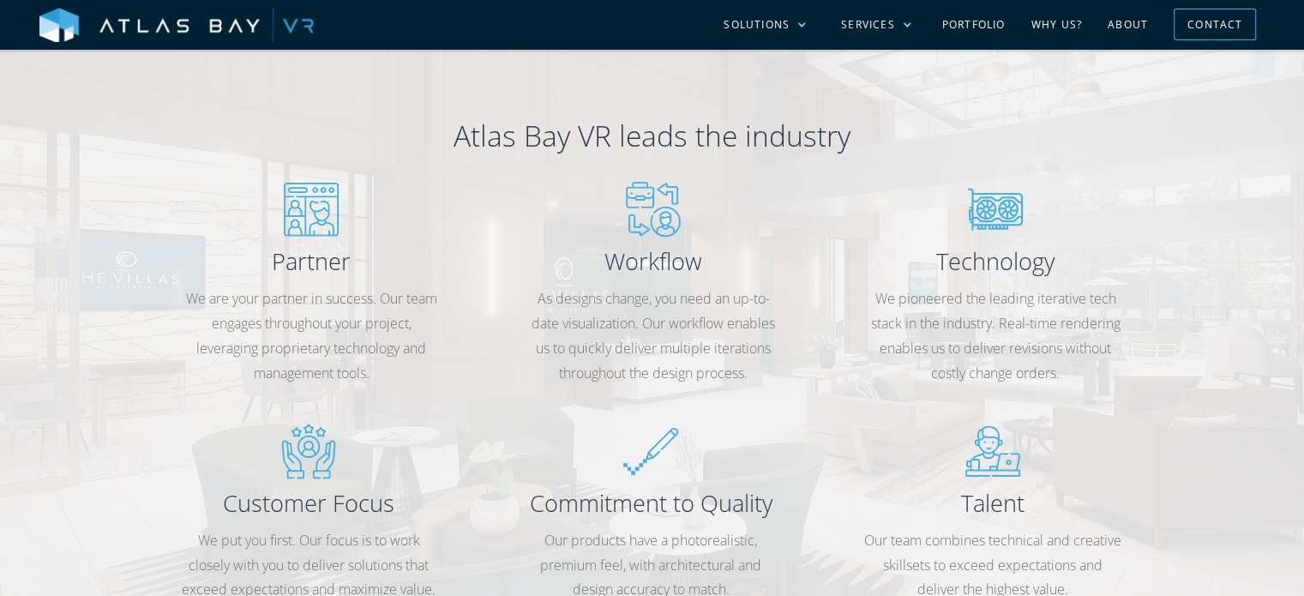
scroll to position [1371, 0]
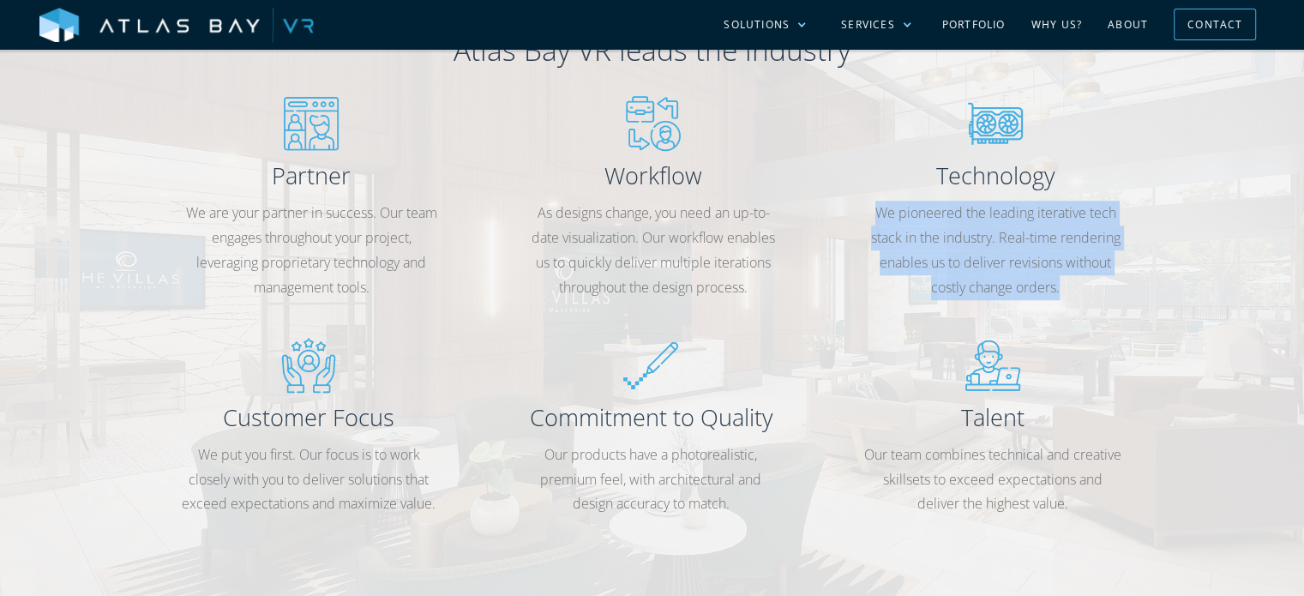
drag, startPoint x: 879, startPoint y: 212, endPoint x: 1066, endPoint y: 302, distance: 207.4
click at [1066, 299] on p "We pioneered the leading iterative tech stack in the industry. Real-time render…" at bounding box center [995, 250] width 257 height 99
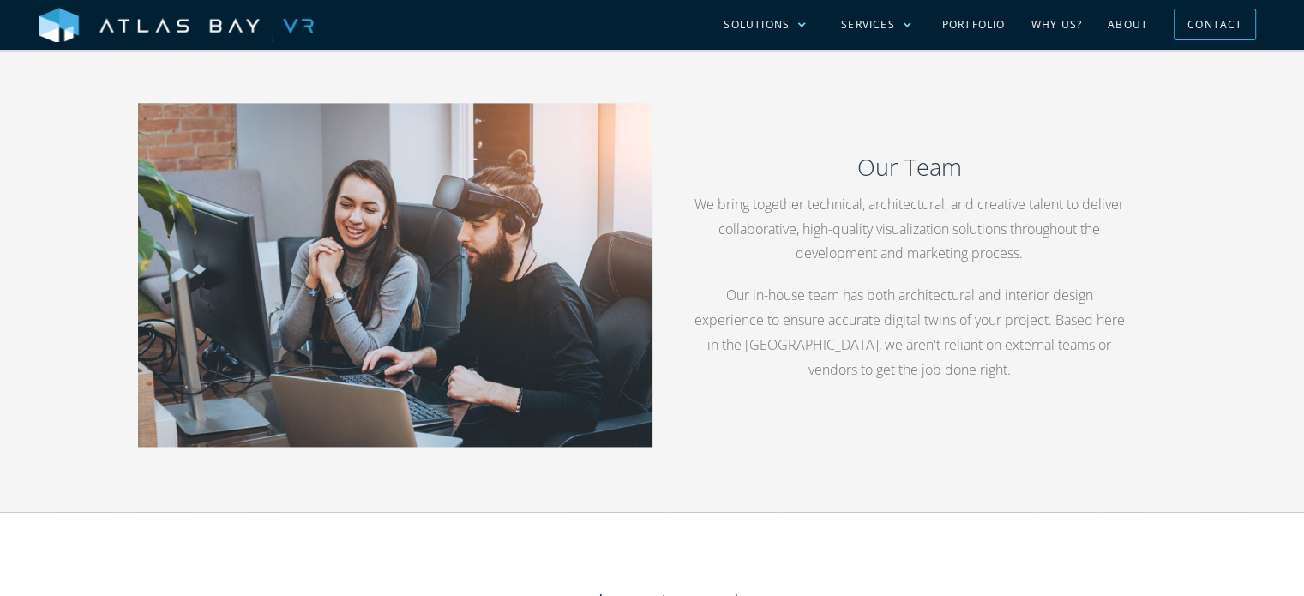
scroll to position [2657, 0]
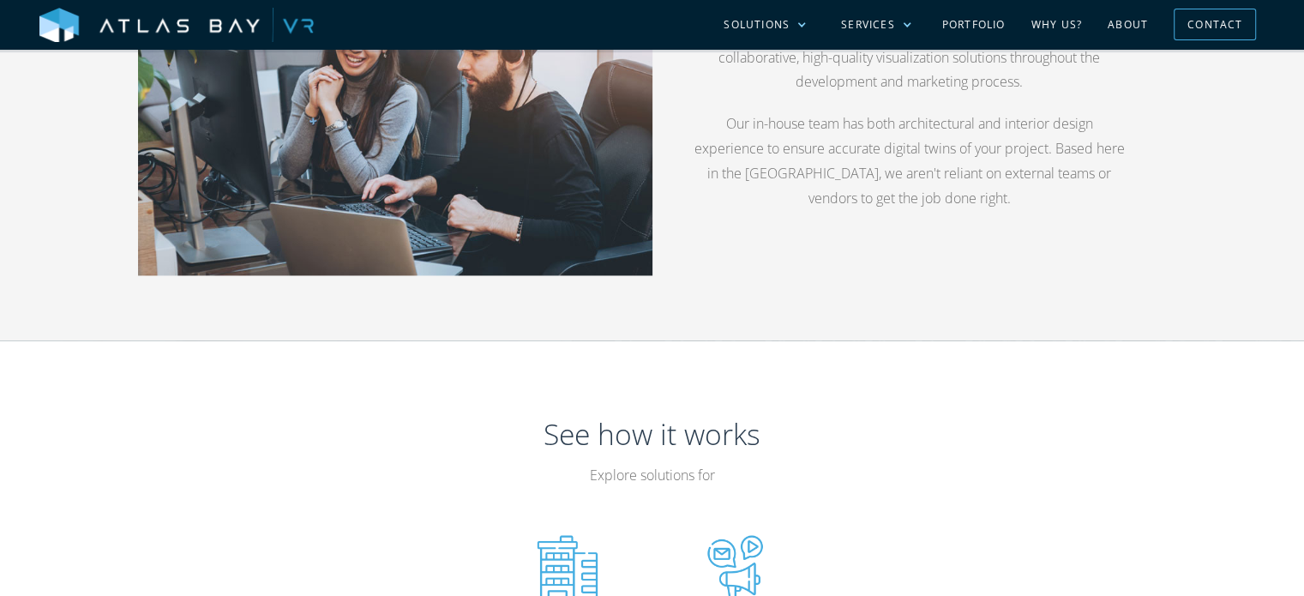
click at [865, 271] on div "Our Team We bring together technical, architectural, and creative talent to del…" at bounding box center [652, 103] width 1029 height 344
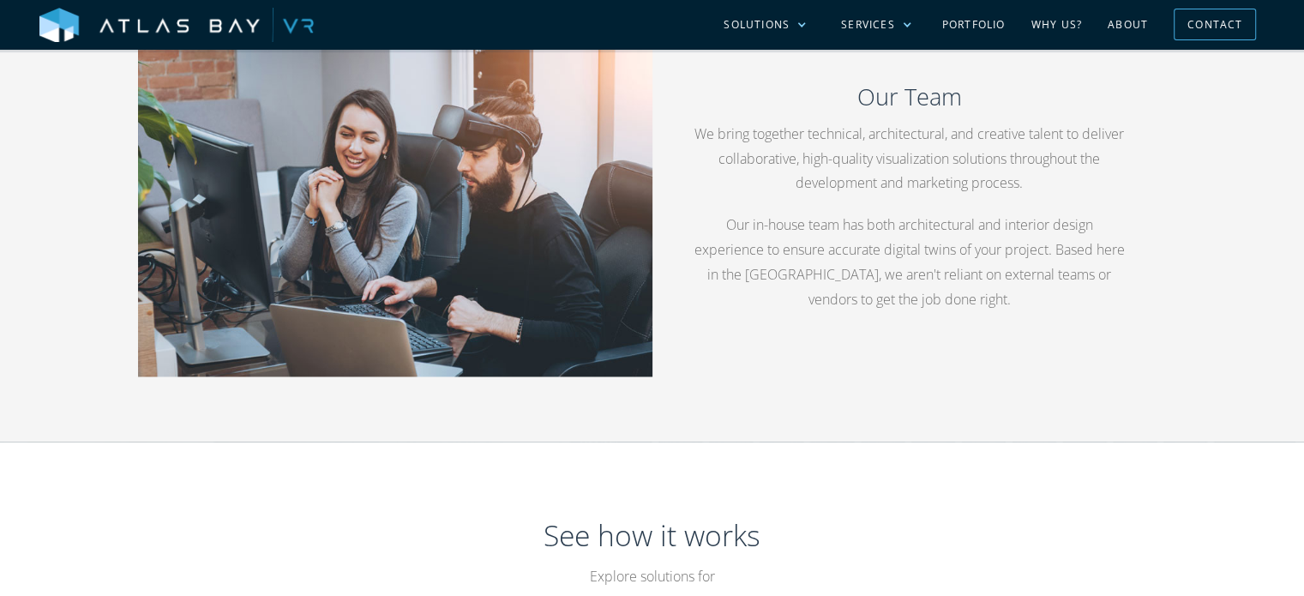
scroll to position [2486, 0]
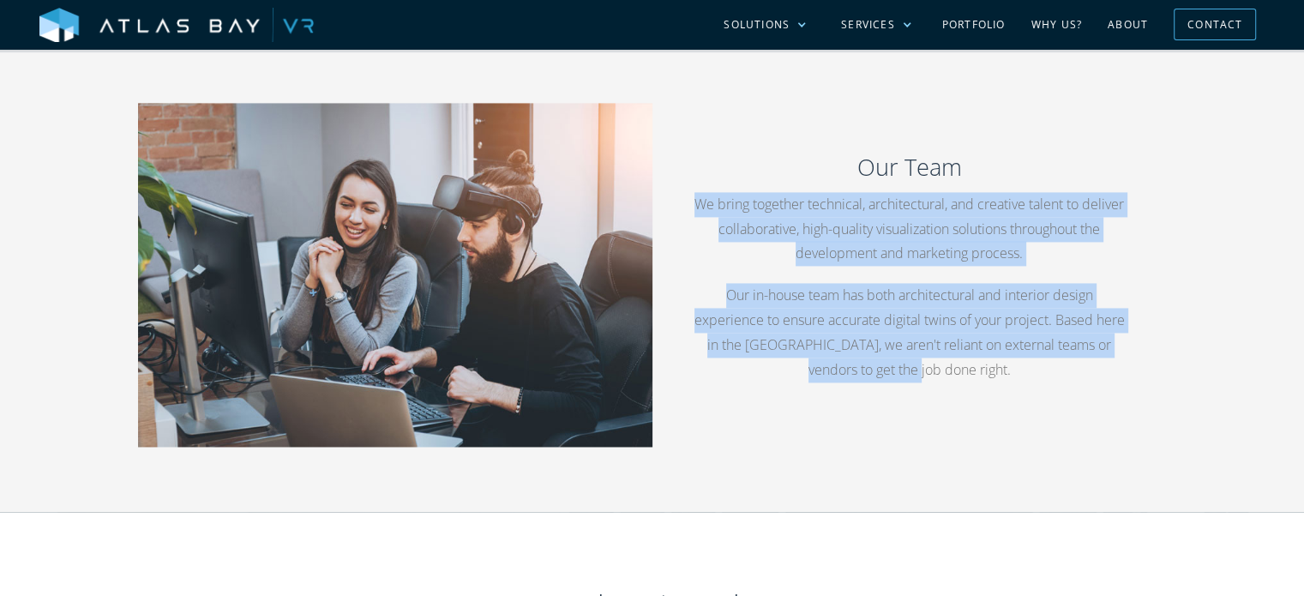
drag, startPoint x: 718, startPoint y: 207, endPoint x: 993, endPoint y: 377, distance: 322.6
click at [993, 377] on div "Our Team We bring together technical, architectural, and creative talent to del…" at bounding box center [909, 275] width 432 height 249
copy div "We bring together technical, architectural, and creative talent to deliver coll…"
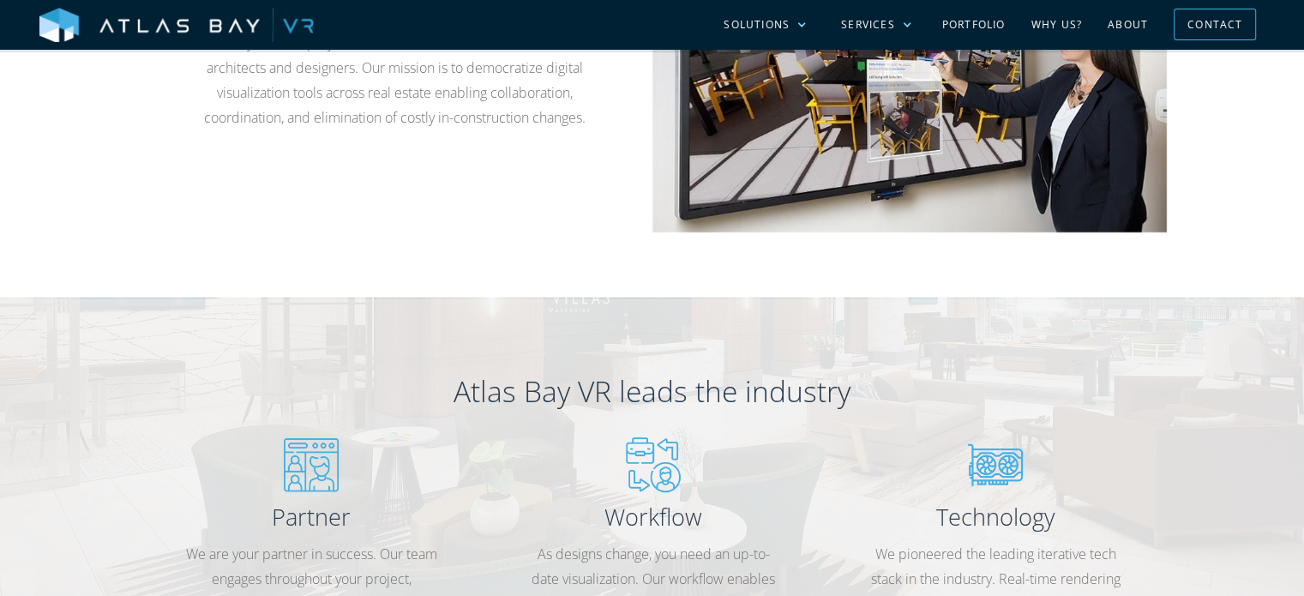
scroll to position [1287, 0]
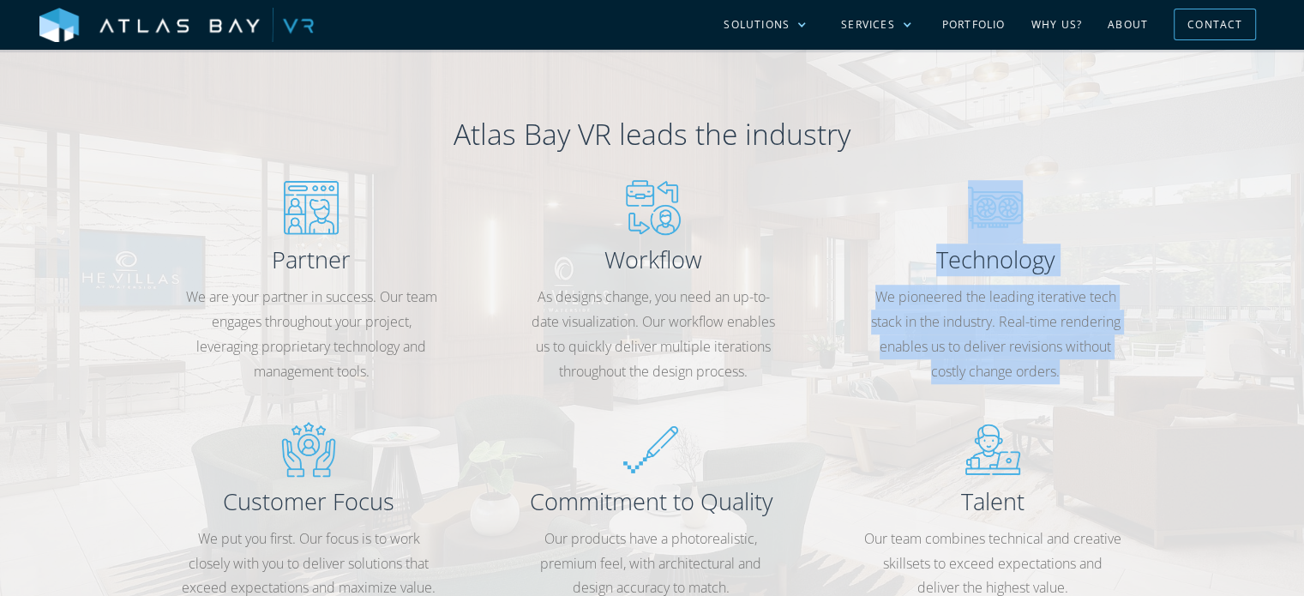
drag, startPoint x: 959, startPoint y: 192, endPoint x: 1114, endPoint y: 406, distance: 264.6
click at [1114, 406] on div "Partner We are your partner in success. Our team engages throughout your projec…" at bounding box center [652, 409] width 1029 height 458
copy div "Technology We pioneered the leading iterative tech stack in the industry. Real-…"
click at [1128, 404] on div "Partner We are your partner in success. Our team engages throughout your projec…" at bounding box center [652, 409] width 1029 height 458
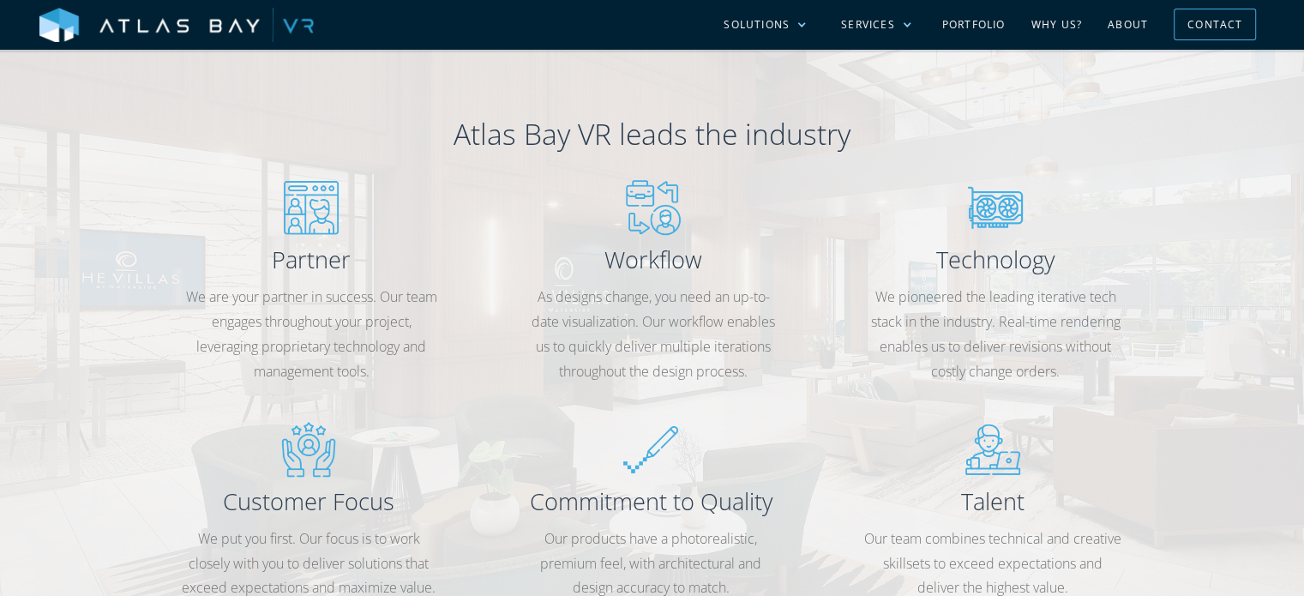
click at [644, 400] on div "Workflow As designs change, you need an up-to-date visualization. Our workflow …" at bounding box center [652, 290] width 339 height 220
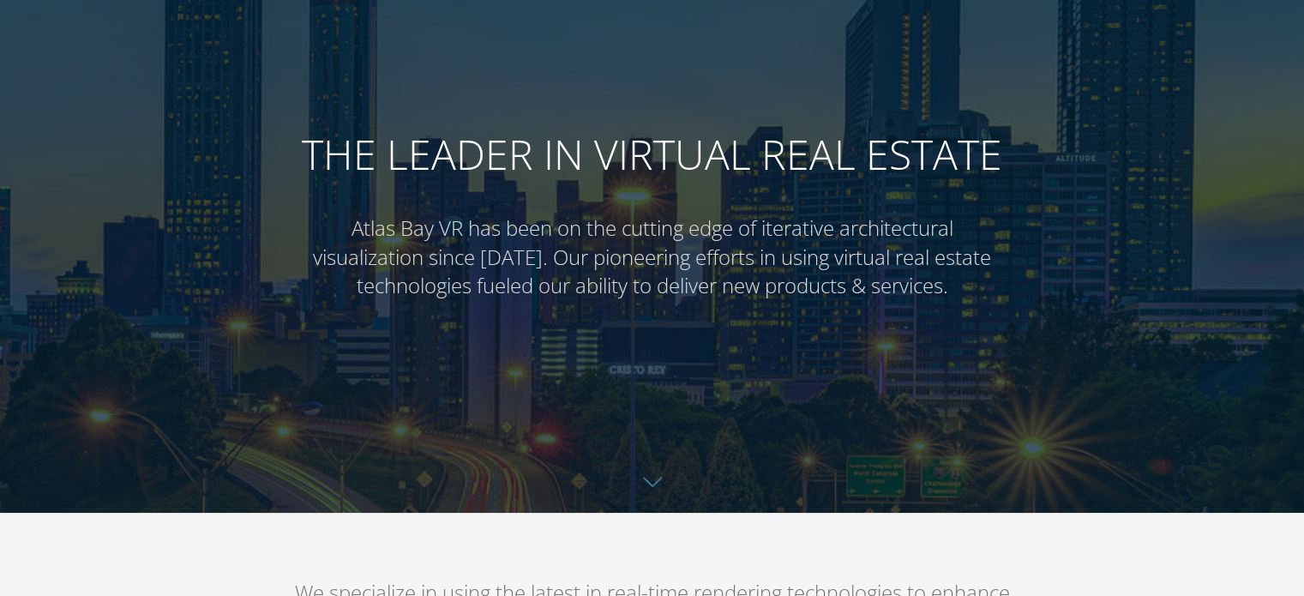
scroll to position [0, 0]
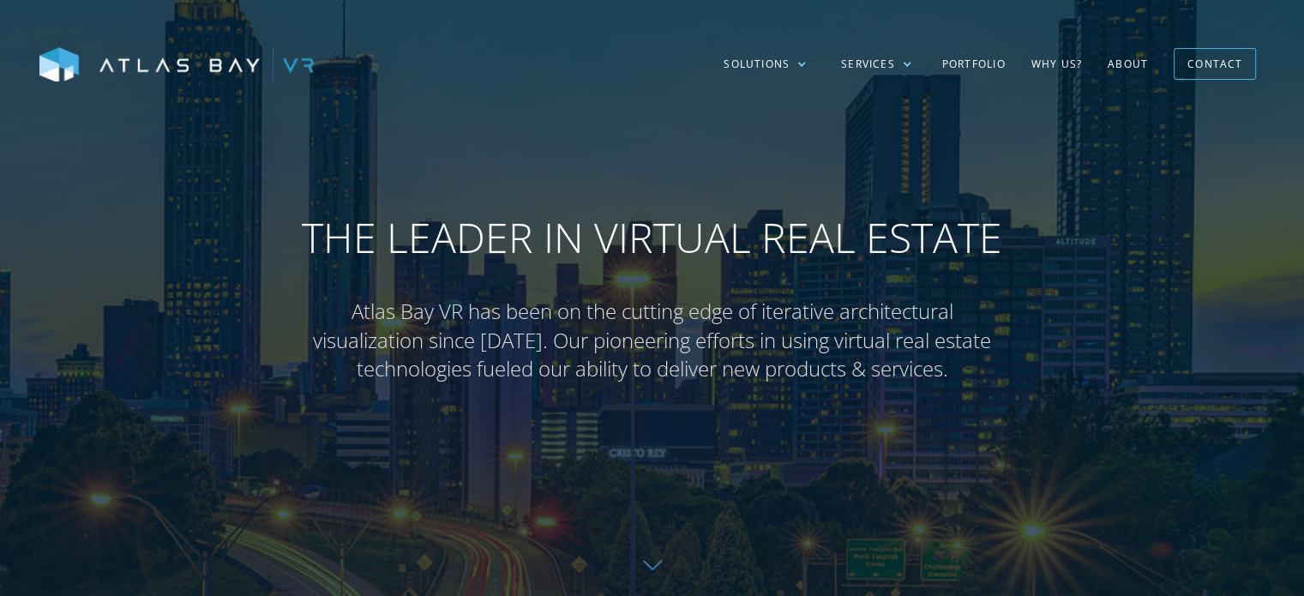
click at [1118, 63] on link "About" at bounding box center [1128, 64] width 66 height 50
click at [1116, 62] on link "About" at bounding box center [1128, 64] width 66 height 50
click at [807, 62] on div at bounding box center [801, 64] width 10 height 10
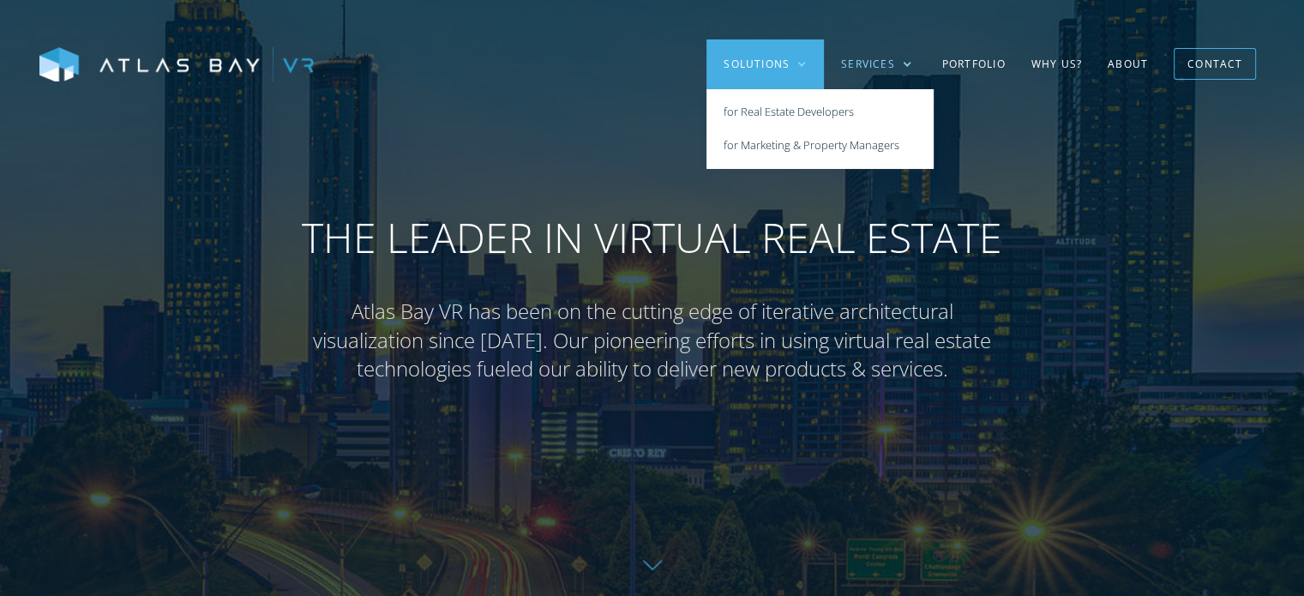
click at [905, 60] on div at bounding box center [907, 64] width 10 height 10
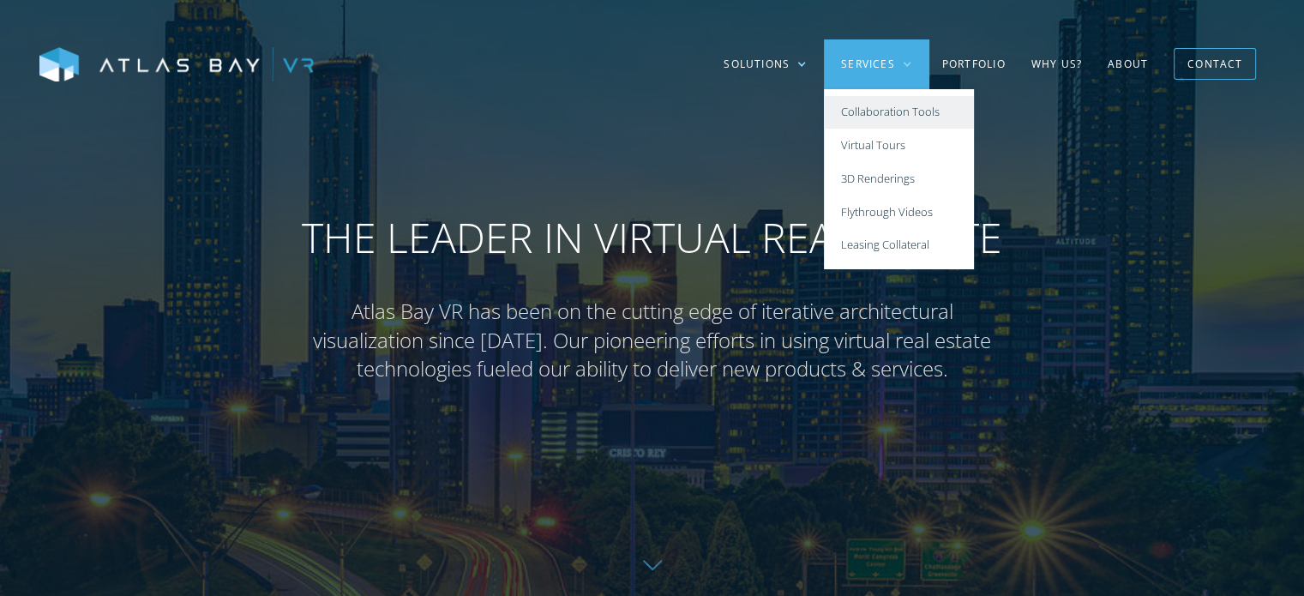
click at [908, 119] on link "Collaboration Tools" at bounding box center [899, 112] width 150 height 33
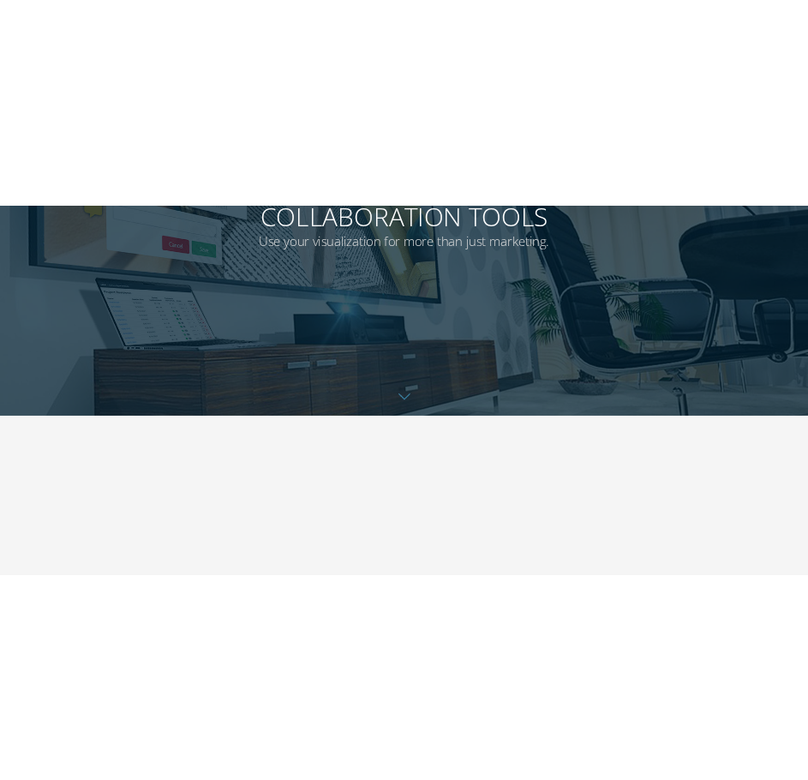
scroll to position [600, 0]
